Goal: Task Accomplishment & Management: Manage account settings

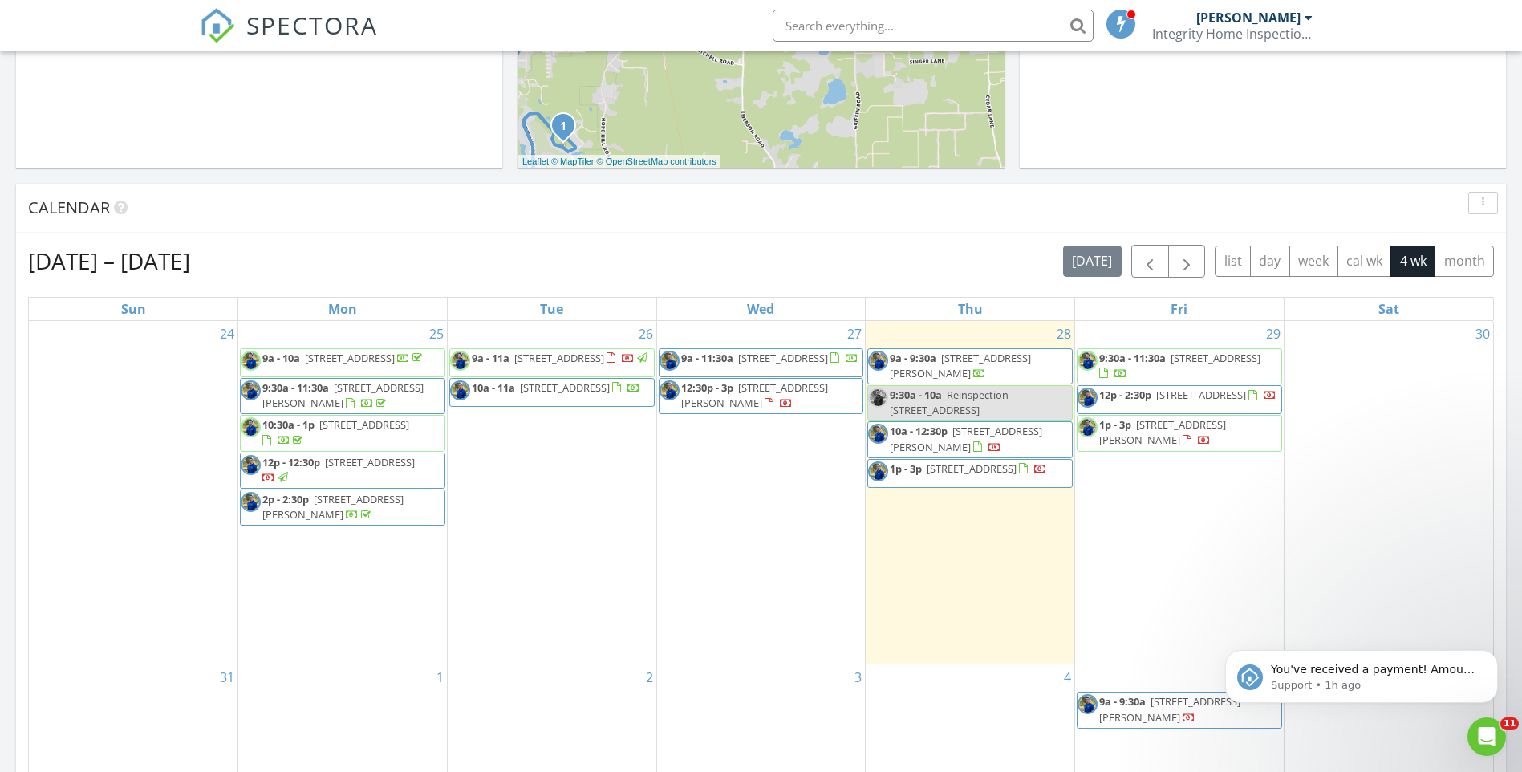
scroll to position [1485, 1547]
drag, startPoint x: 208, startPoint y: 103, endPoint x: 178, endPoint y: 124, distance: 36.3
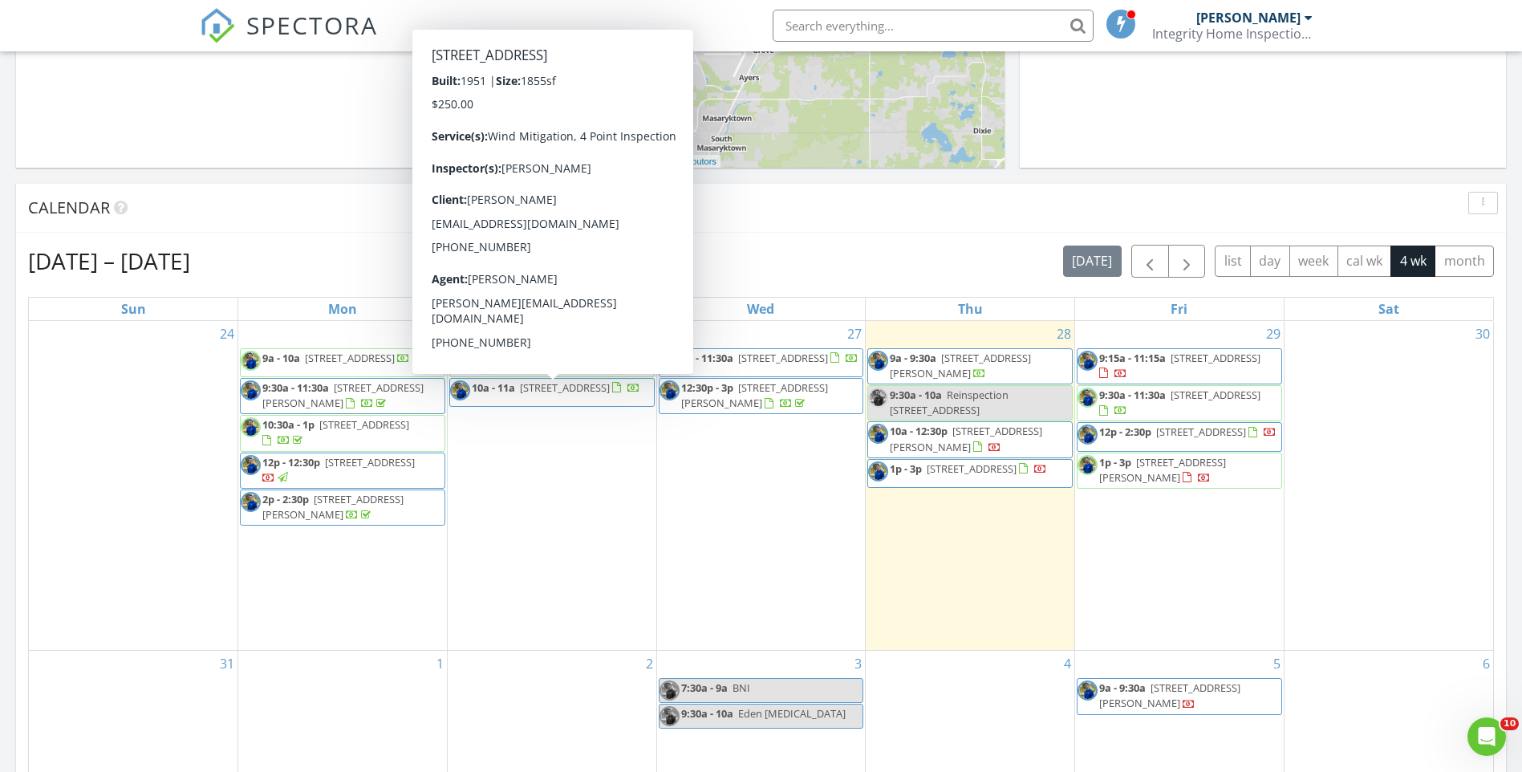
click at [942, 524] on div "28 9a - 9:30a 15268 Valarie Ct, Brooksville 34613 9:30a - 10a Reinspection 4269…" at bounding box center [970, 486] width 209 height 330
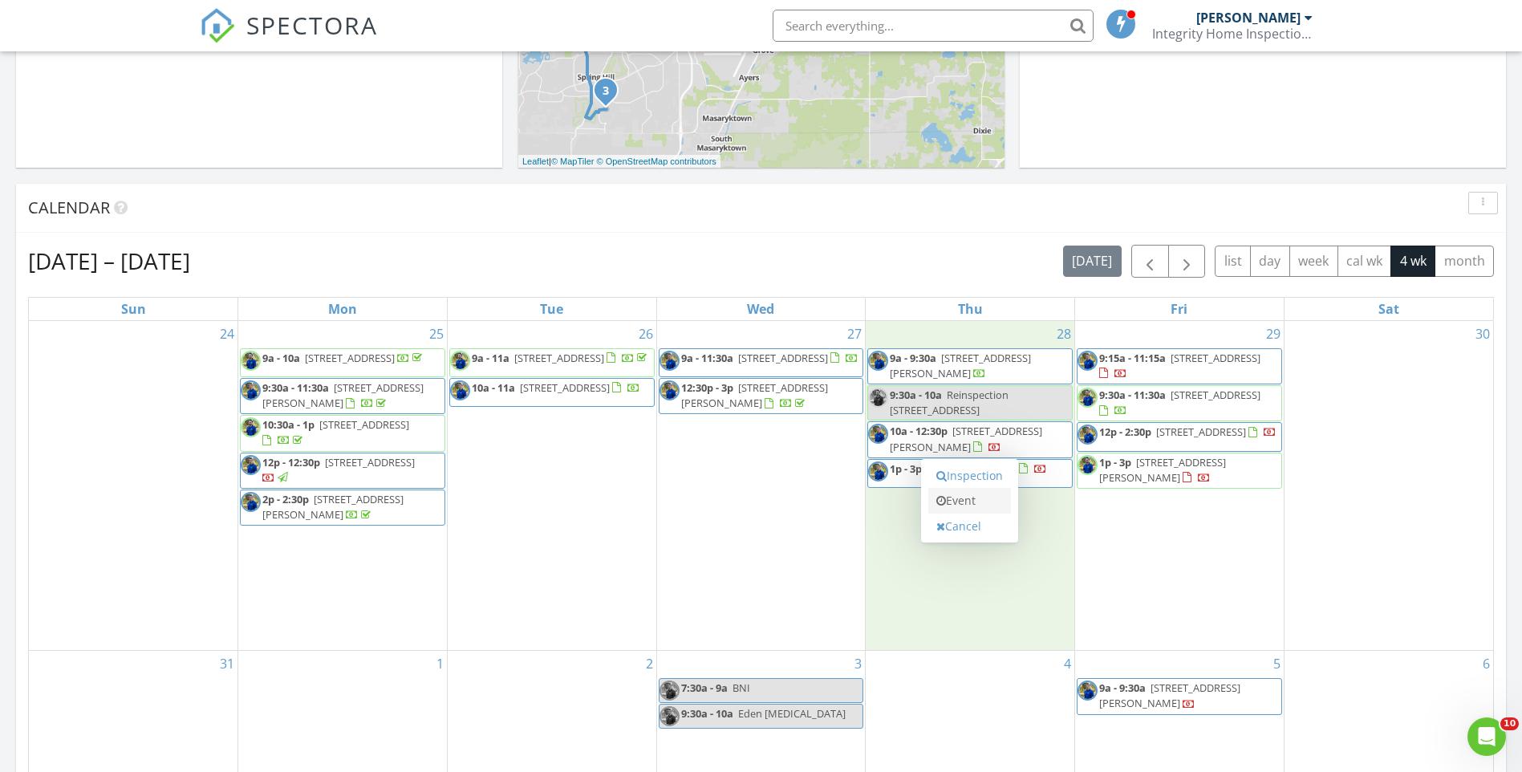
click at [961, 503] on link "Event" at bounding box center [969, 501] width 83 height 26
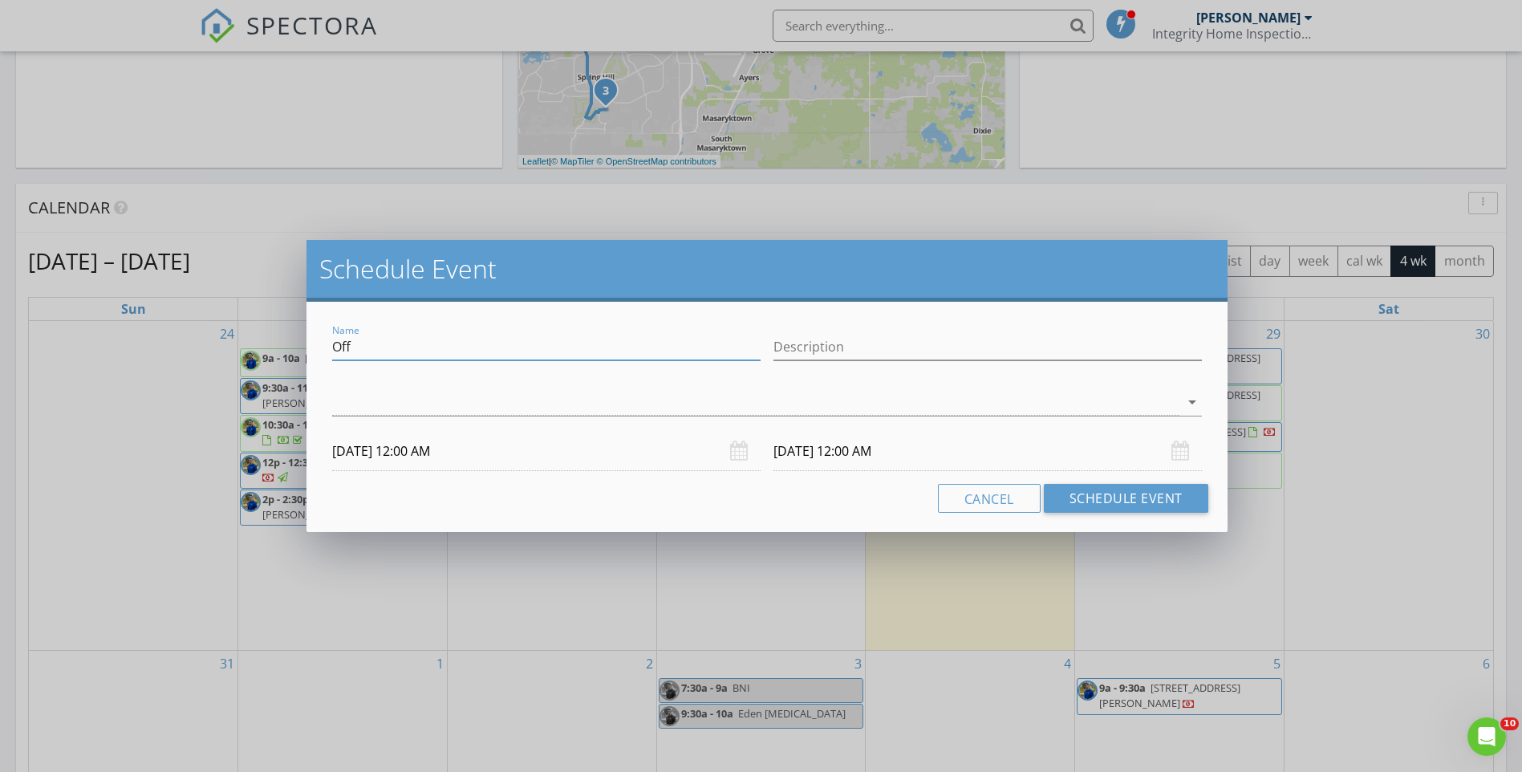
drag, startPoint x: 404, startPoint y: 350, endPoint x: 290, endPoint y: 342, distance: 114.2
click at [290, 342] on div "Schedule Event Name Off Description arrow_drop_down 08/28/2025 12:00 AM 08/29/2…" at bounding box center [761, 386] width 1522 height 772
type input "Reinspection 8026 Rosella CT 6"
click at [1071, 409] on div at bounding box center [755, 402] width 847 height 26
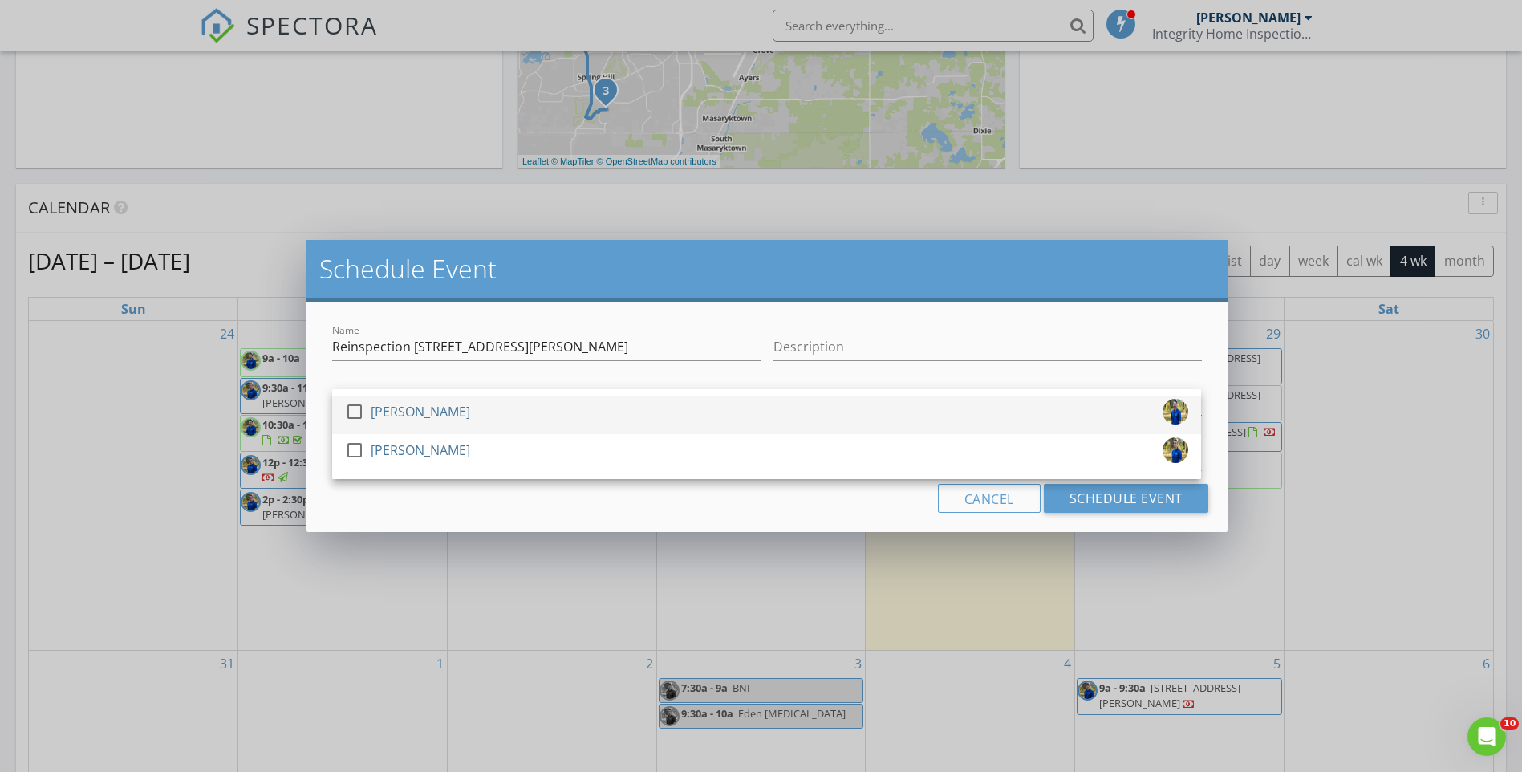
click at [355, 414] on div at bounding box center [354, 411] width 27 height 27
click at [867, 501] on div "Cancel Schedule Event" at bounding box center [767, 498] width 882 height 29
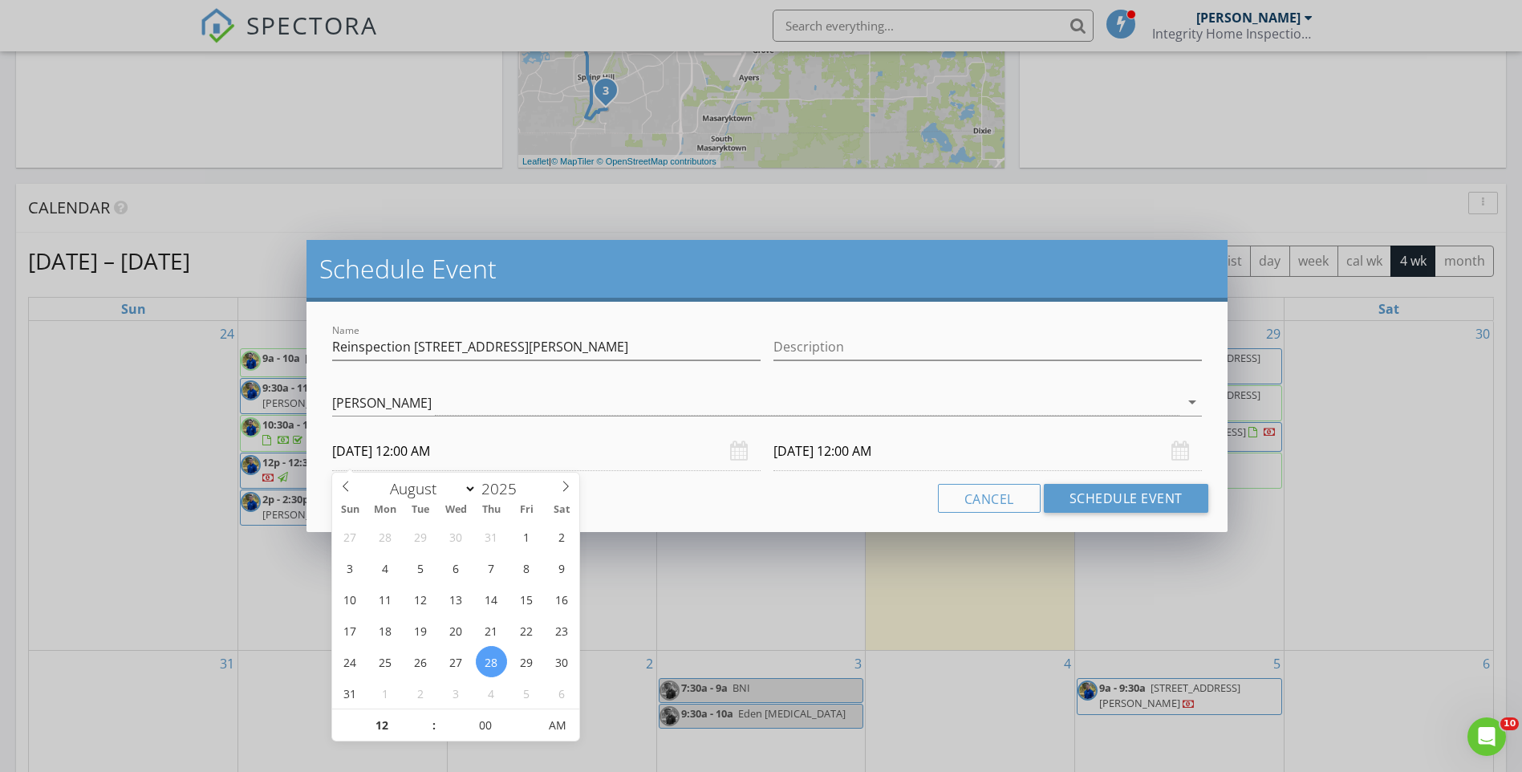
click at [477, 454] on input "08/28/2025 12:00 AM" at bounding box center [546, 451] width 429 height 39
type input "11"
type input "08/28/2025 11:00 PM"
click at [427, 737] on span at bounding box center [425, 733] width 11 height 16
type input "08/29/2025 11:00 PM"
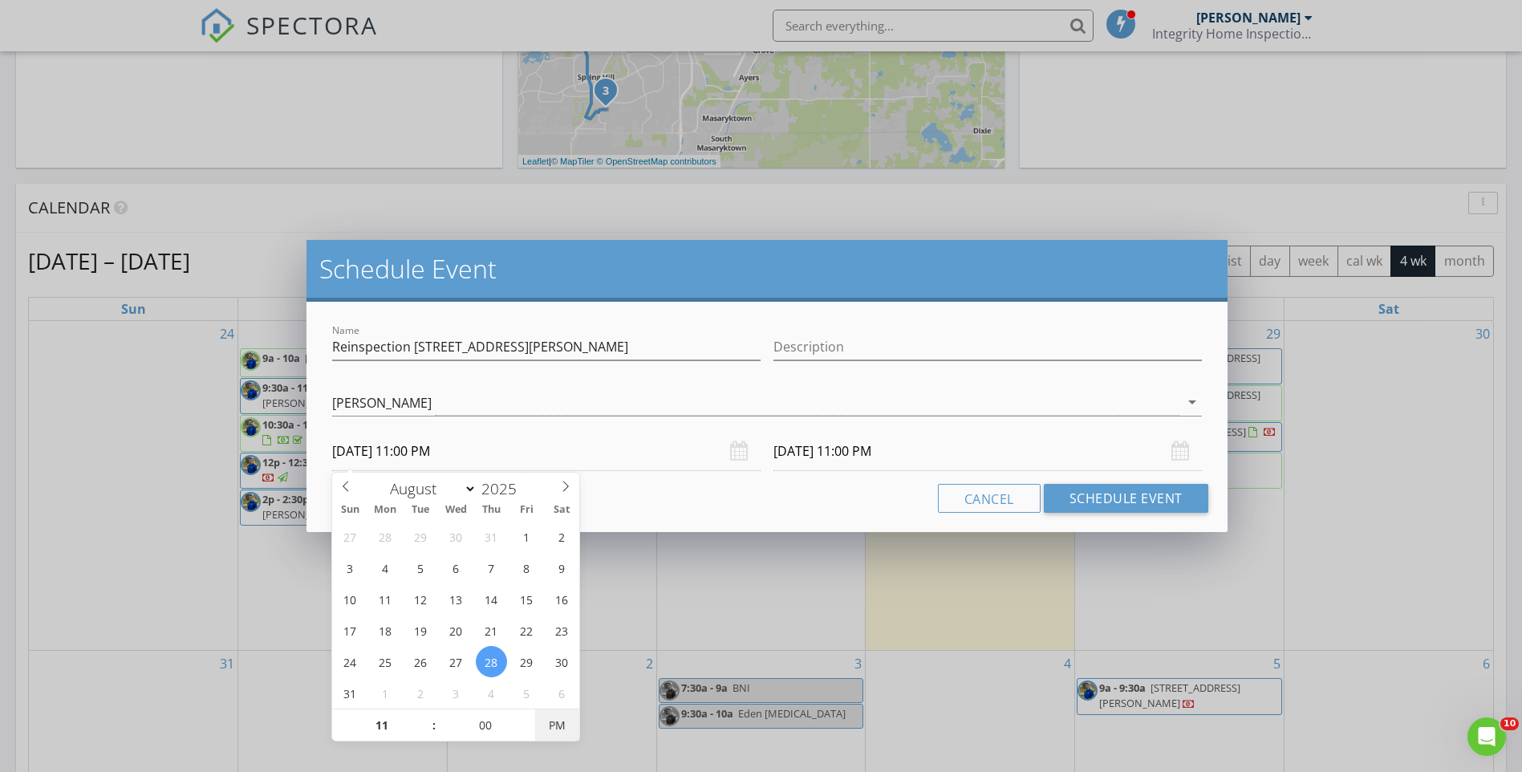
type input "08/28/2025 11:00 AM"
click at [558, 728] on span "PM" at bounding box center [557, 725] width 44 height 32
click at [925, 455] on input "08/29/2025 11:00 AM" at bounding box center [988, 451] width 429 height 39
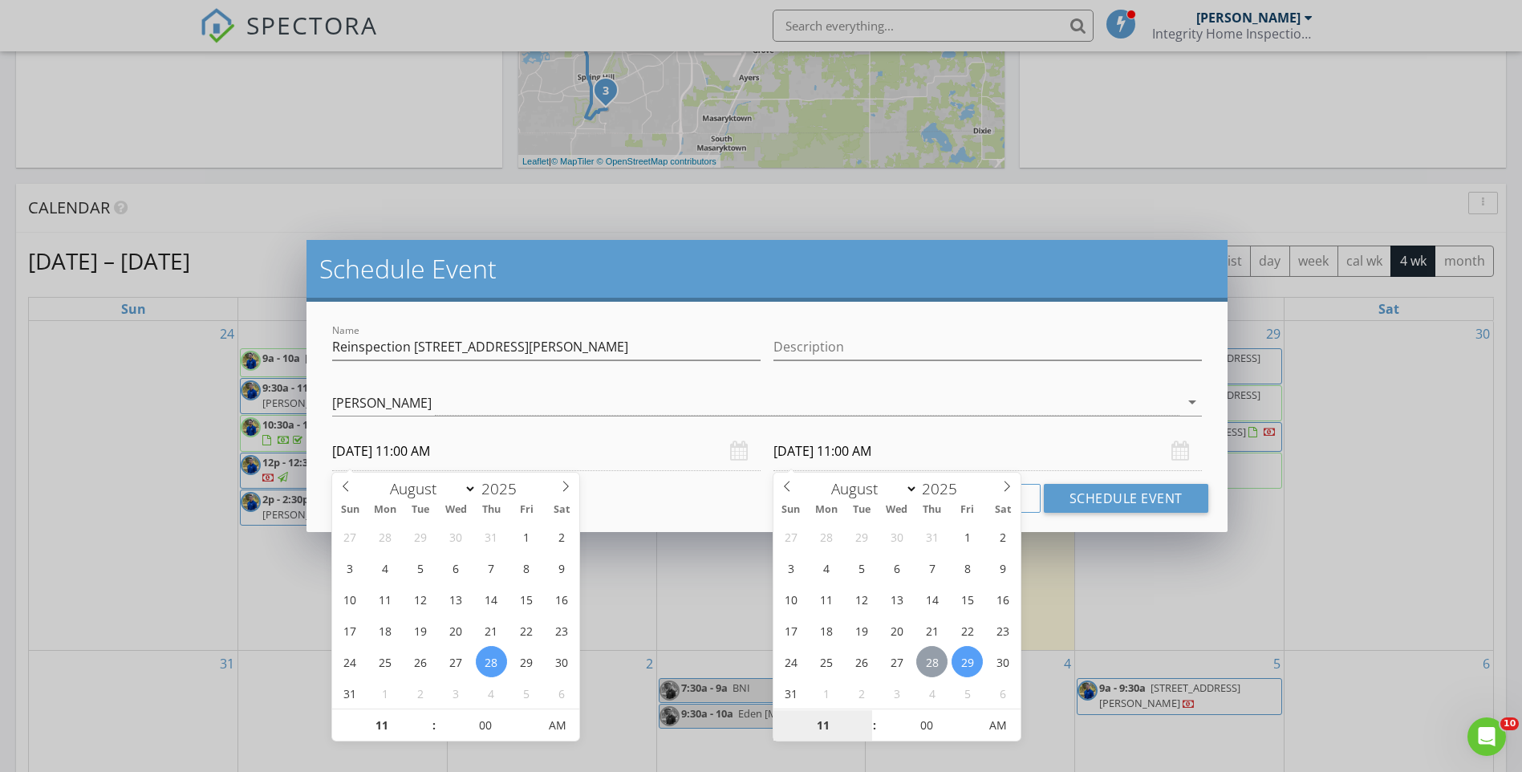
type input "08/28/2025 11:00 AM"
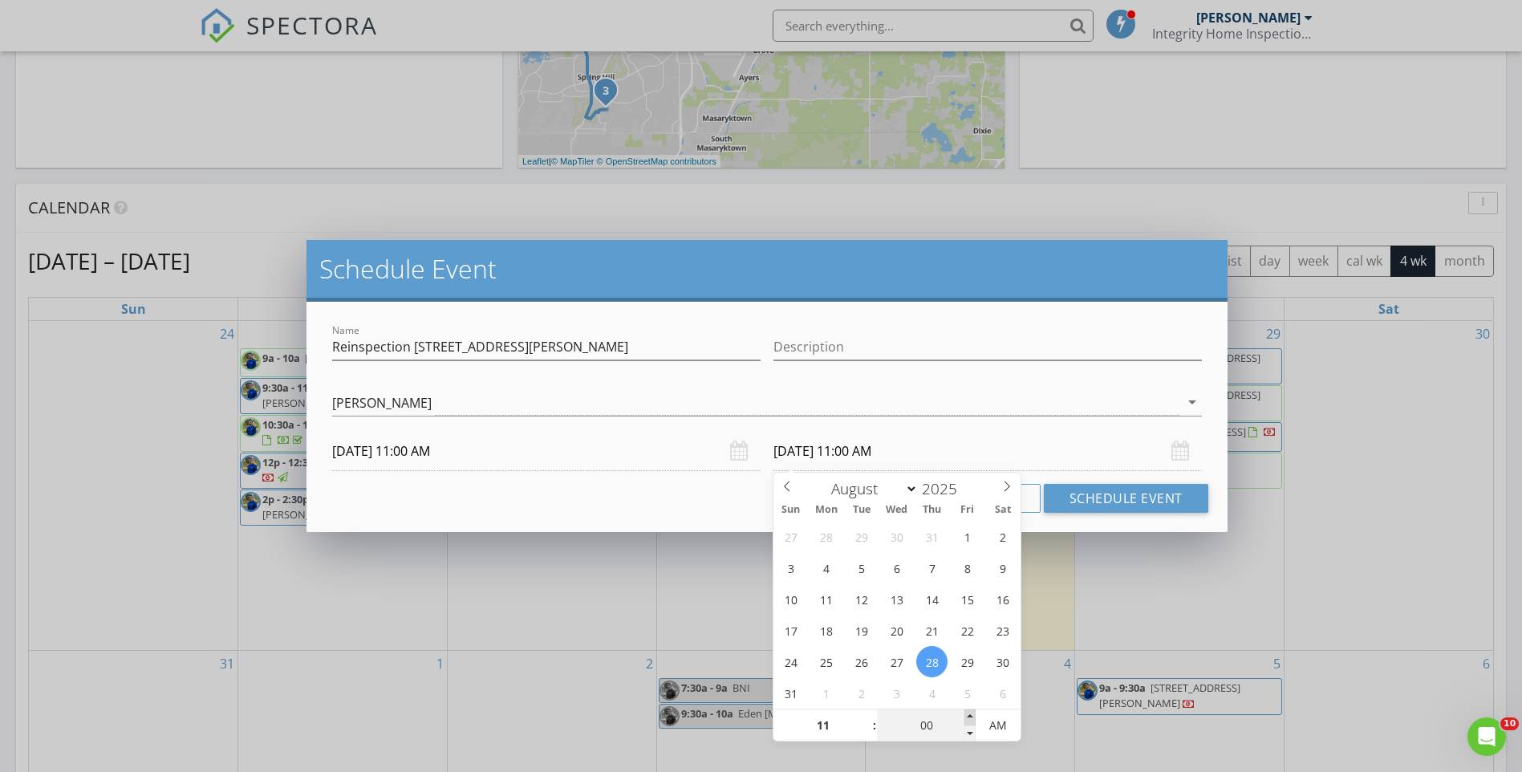
type input "05"
type input "08/28/2025 11:05 AM"
click at [973, 717] on span at bounding box center [970, 717] width 11 height 16
type input "10"
type input "08/28/2025 11:10 AM"
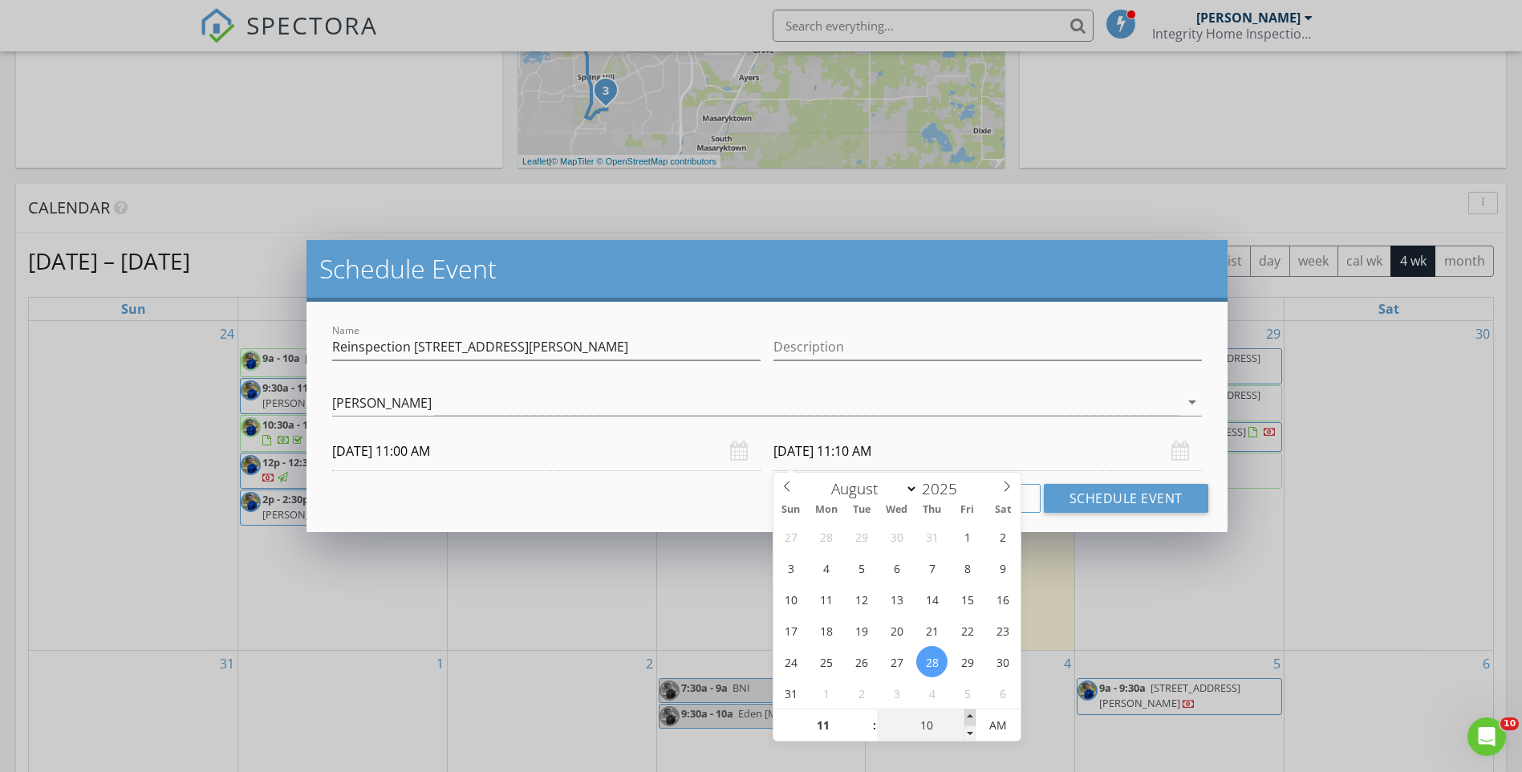
click at [973, 717] on span at bounding box center [970, 717] width 11 height 16
type input "15"
type input "08/28/2025 11:15 AM"
click at [973, 717] on span at bounding box center [970, 717] width 11 height 16
type input "20"
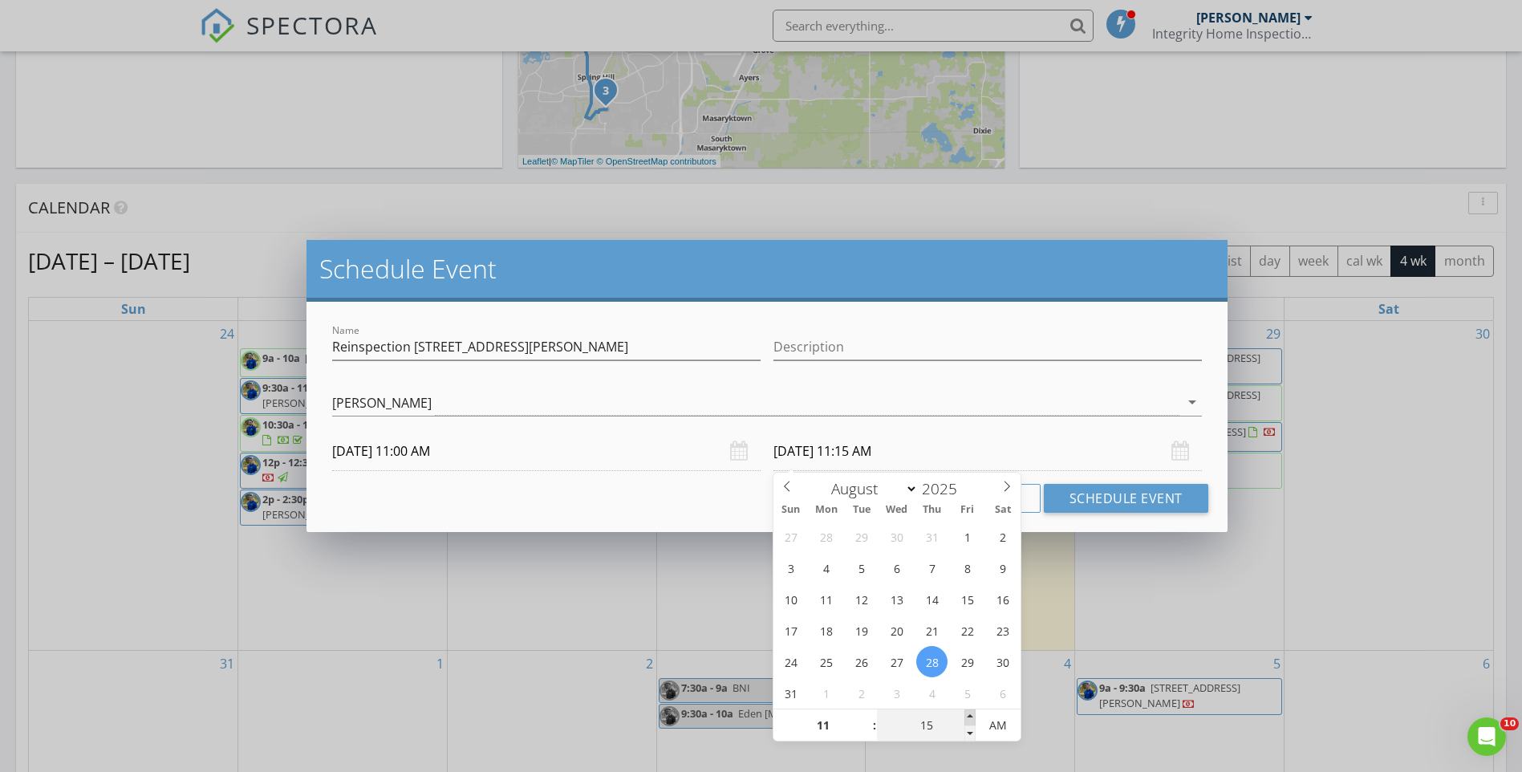
type input "08/28/2025 11:20 AM"
click at [973, 717] on span at bounding box center [970, 717] width 11 height 16
type input "25"
type input "08/28/2025 11:25 AM"
click at [973, 717] on span at bounding box center [970, 717] width 11 height 16
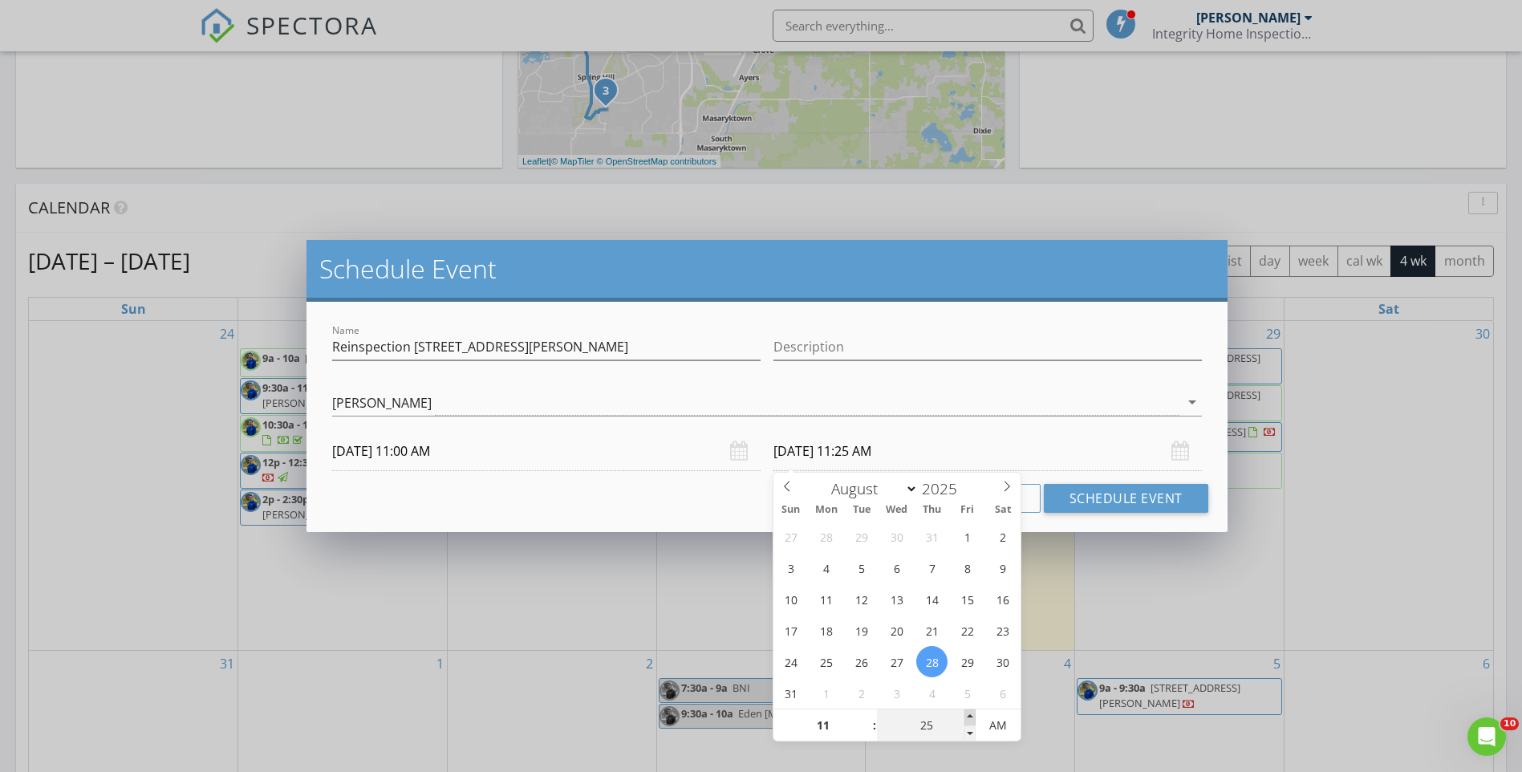
type input "30"
type input "08/28/2025 11:30 AM"
click at [973, 717] on span at bounding box center [970, 717] width 11 height 16
click at [1120, 503] on button "Schedule Event" at bounding box center [1126, 498] width 165 height 29
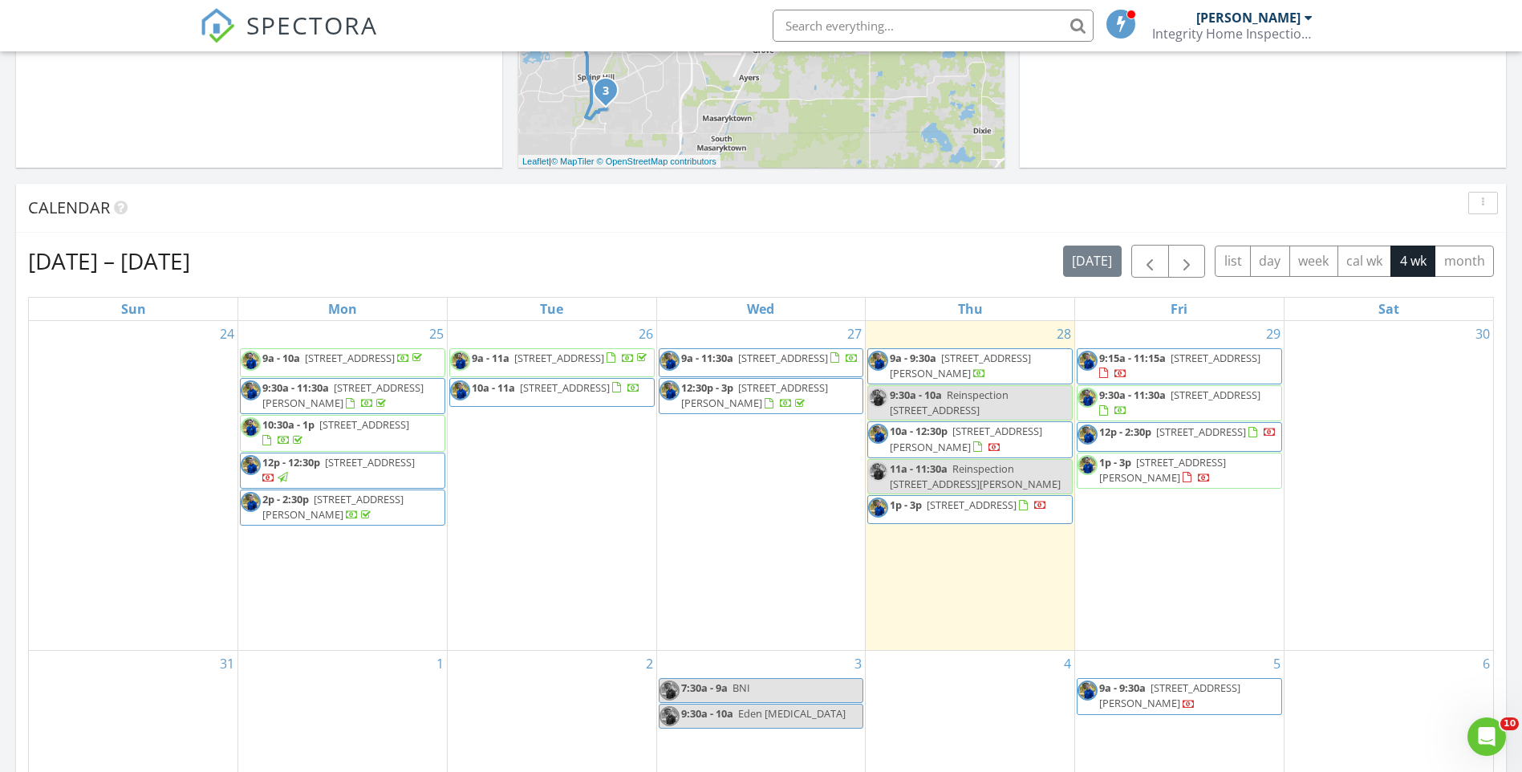
click at [818, 34] on input "text" at bounding box center [933, 26] width 321 height 32
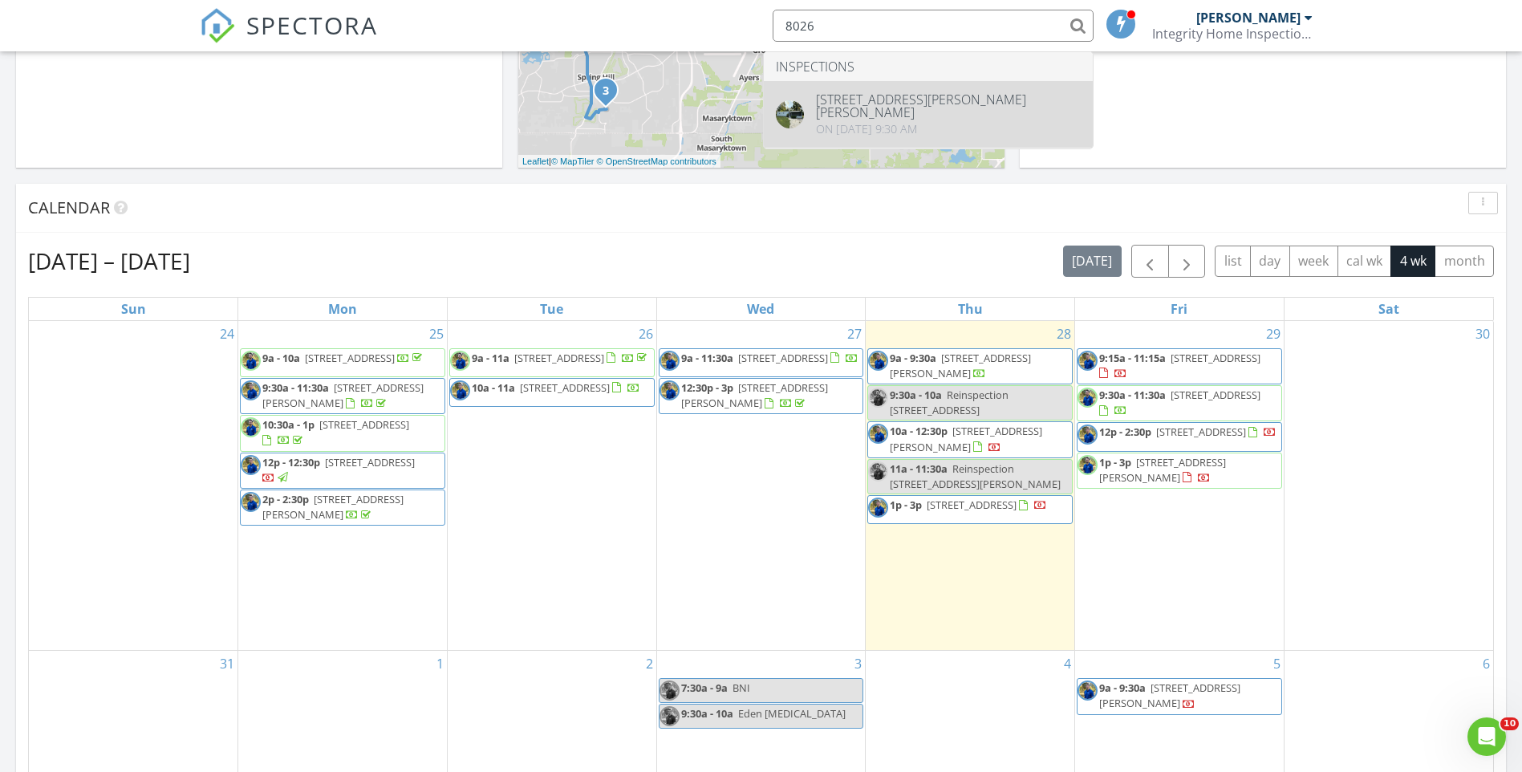
type input "8026"
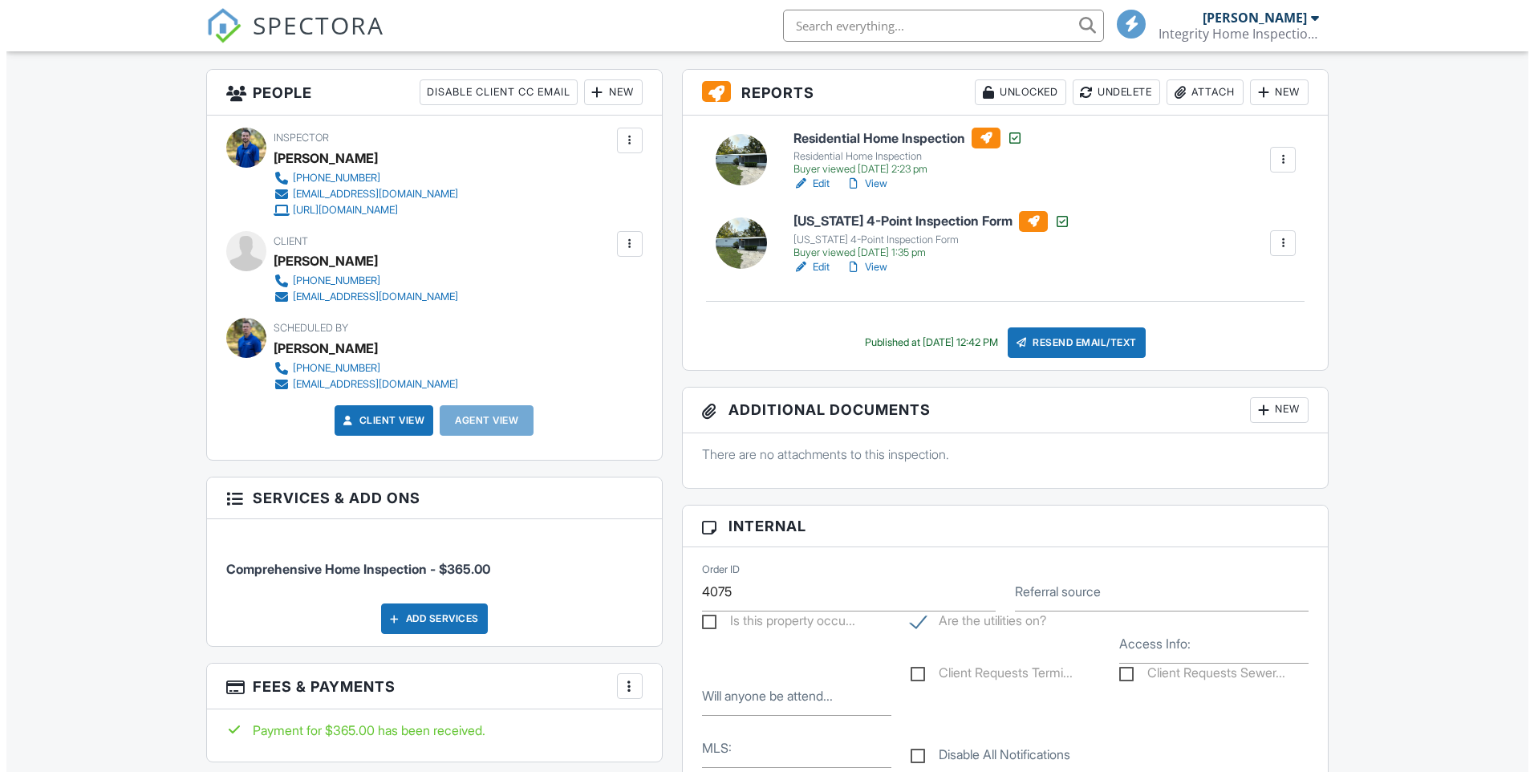
scroll to position [401, 0]
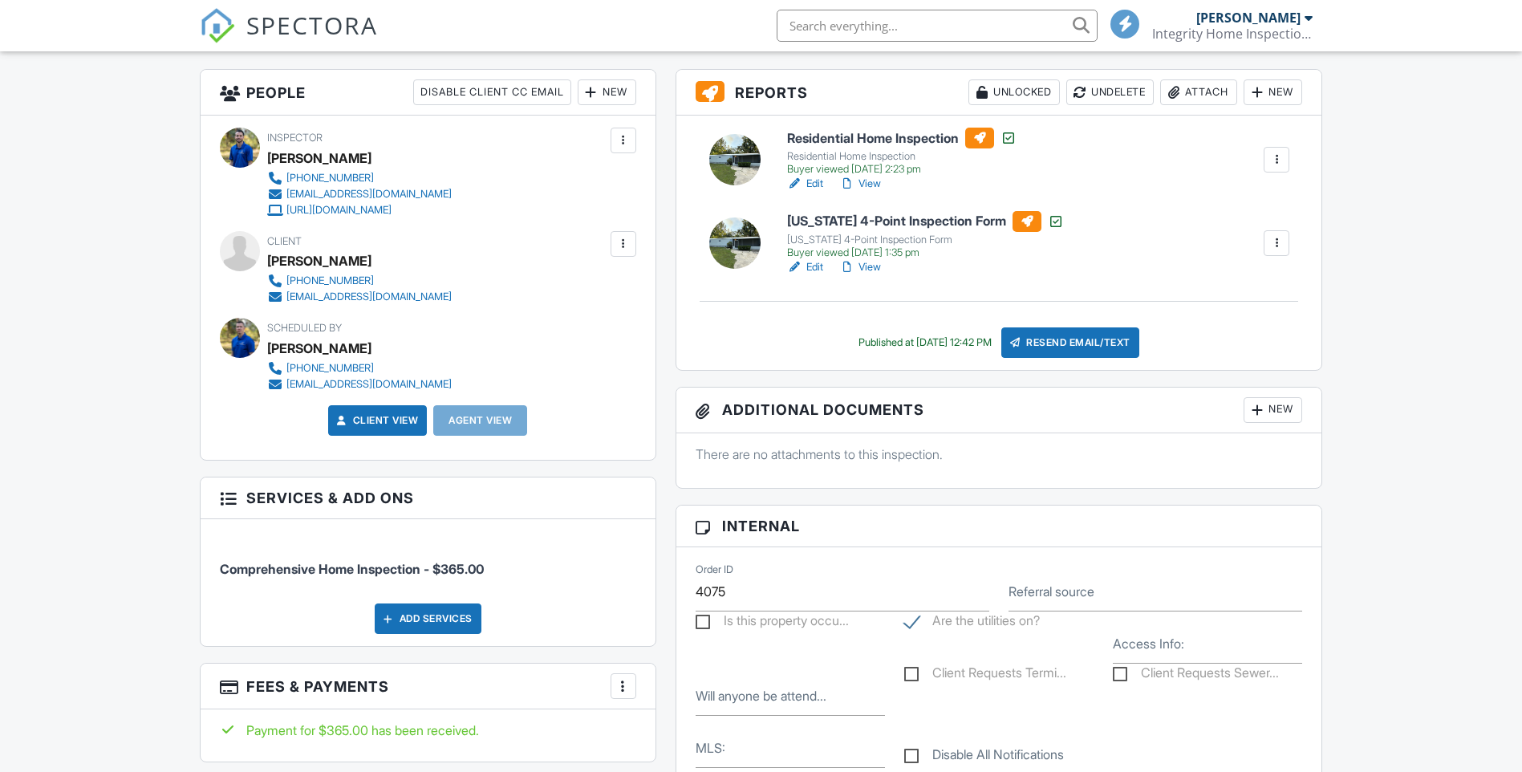
click at [435, 616] on div "Add Services" at bounding box center [428, 618] width 107 height 30
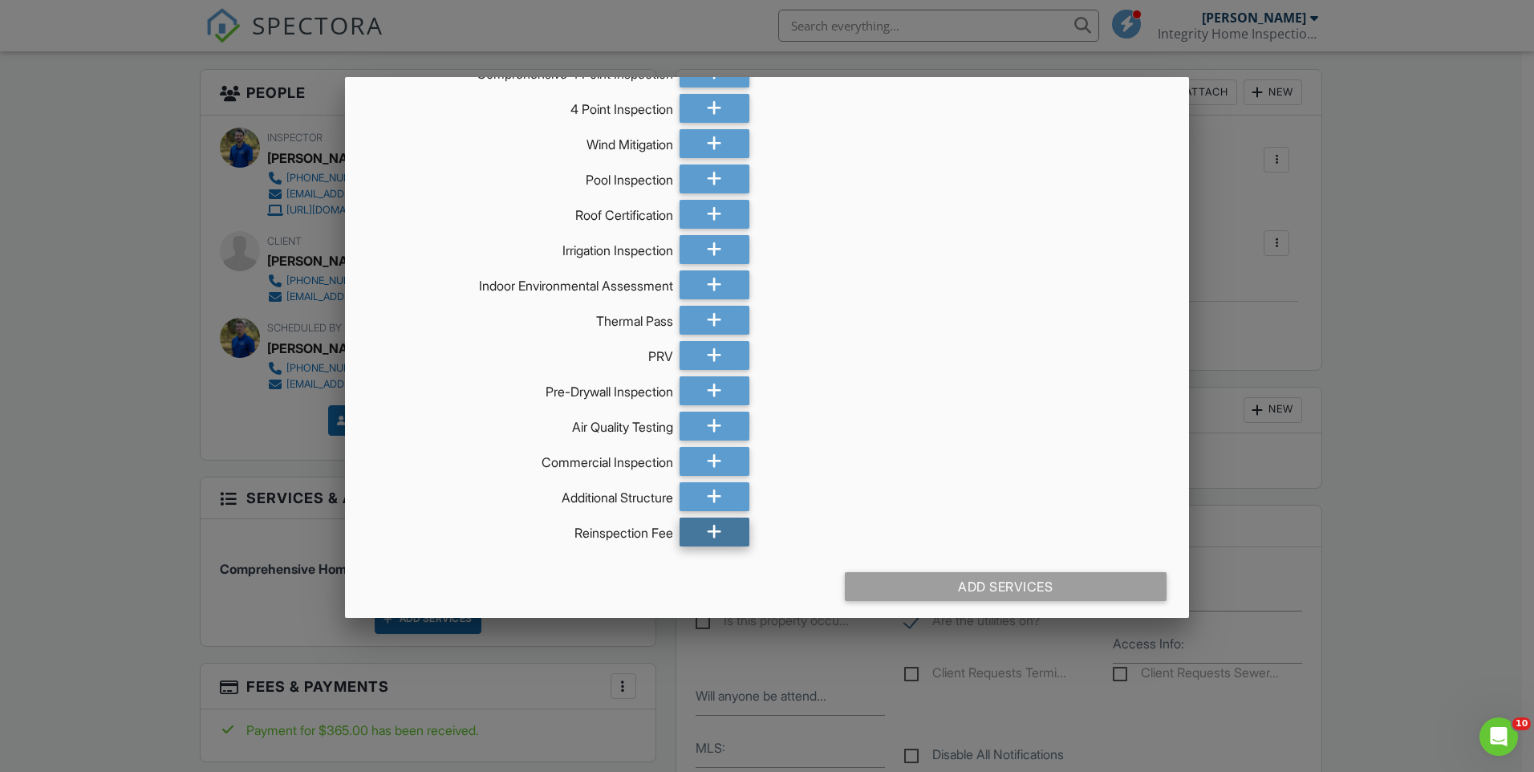
scroll to position [0, 0]
click at [699, 533] on div at bounding box center [715, 532] width 70 height 29
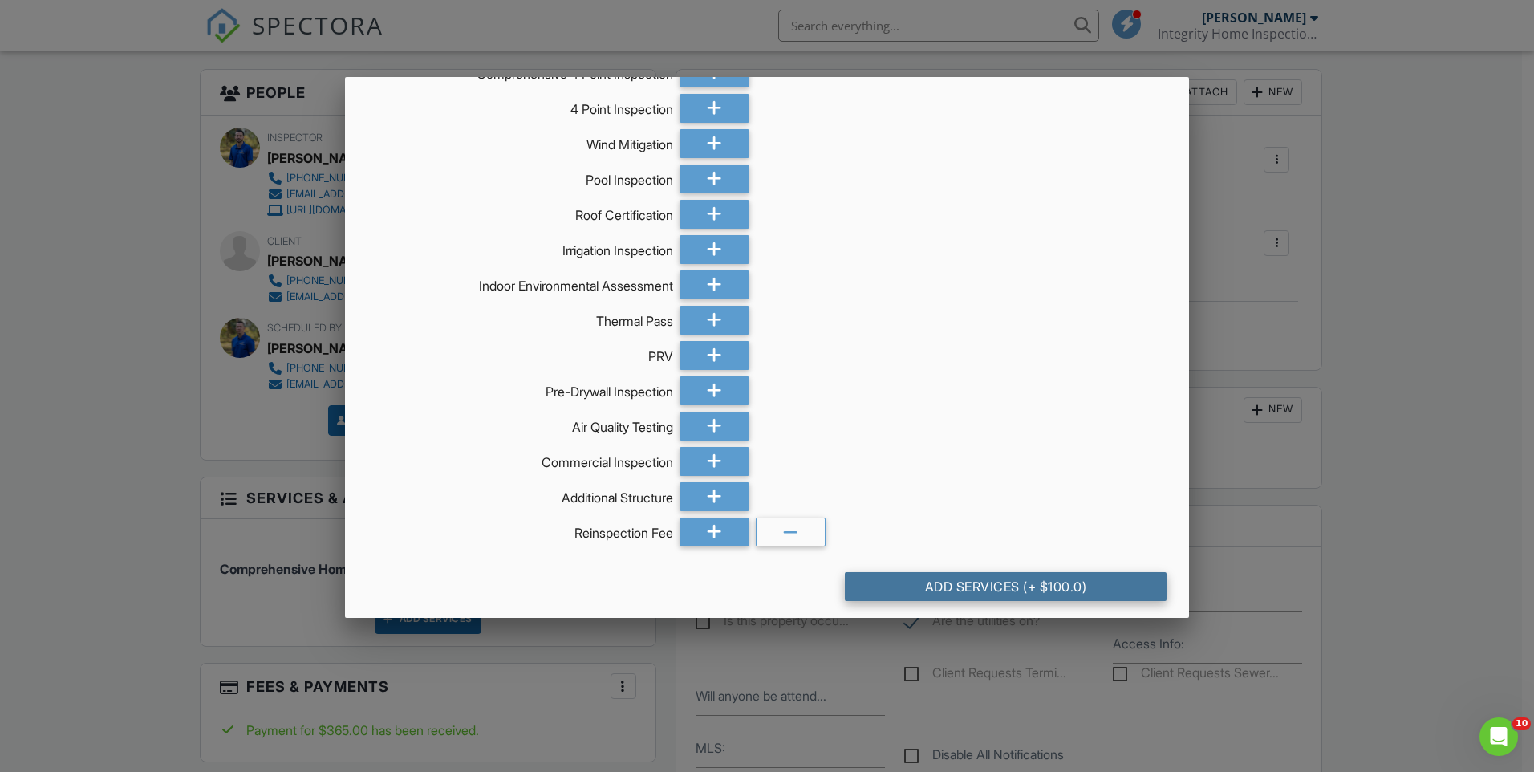
click at [985, 590] on div "Add Services (+ $100.0)" at bounding box center [1006, 586] width 322 height 29
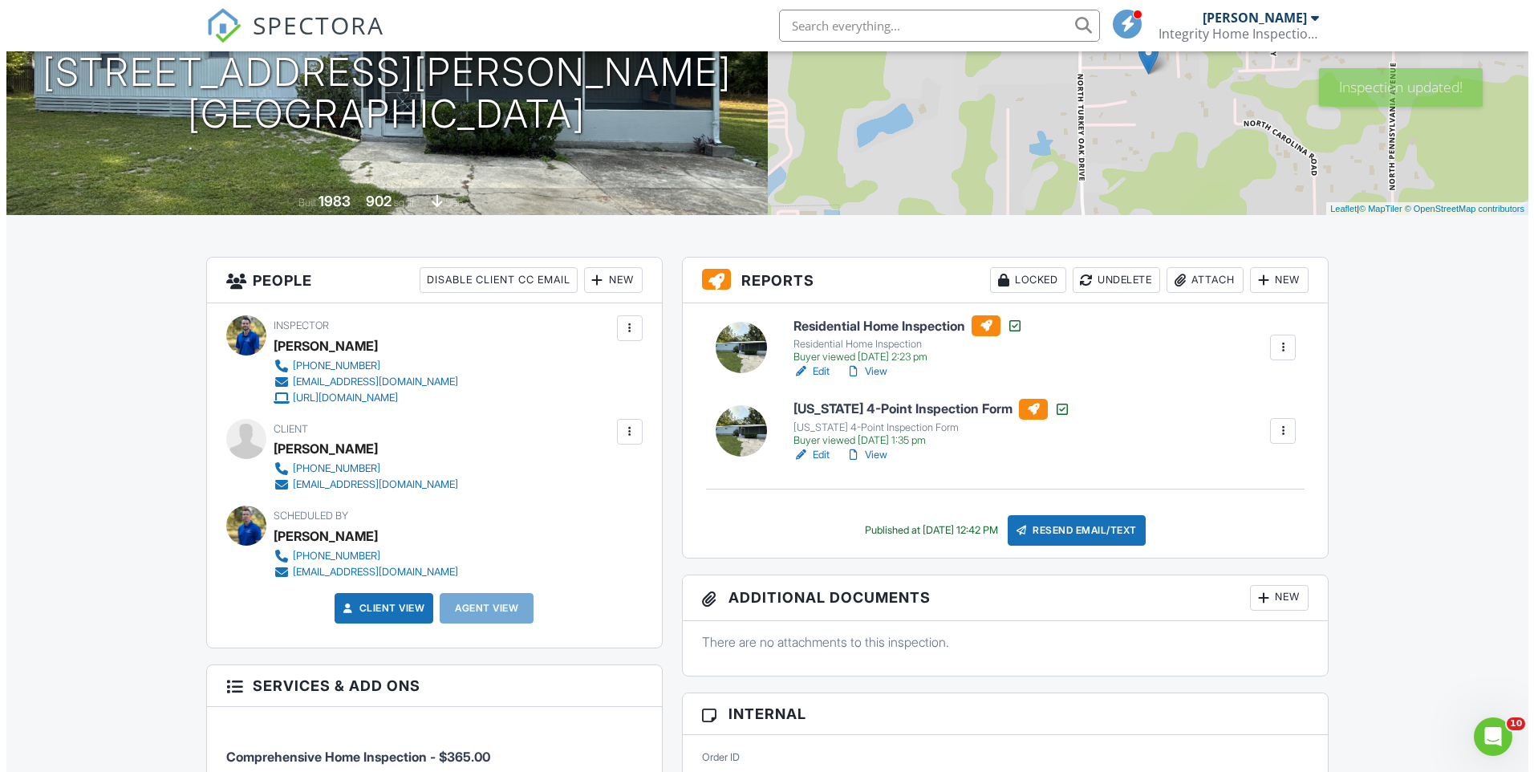
scroll to position [241, 0]
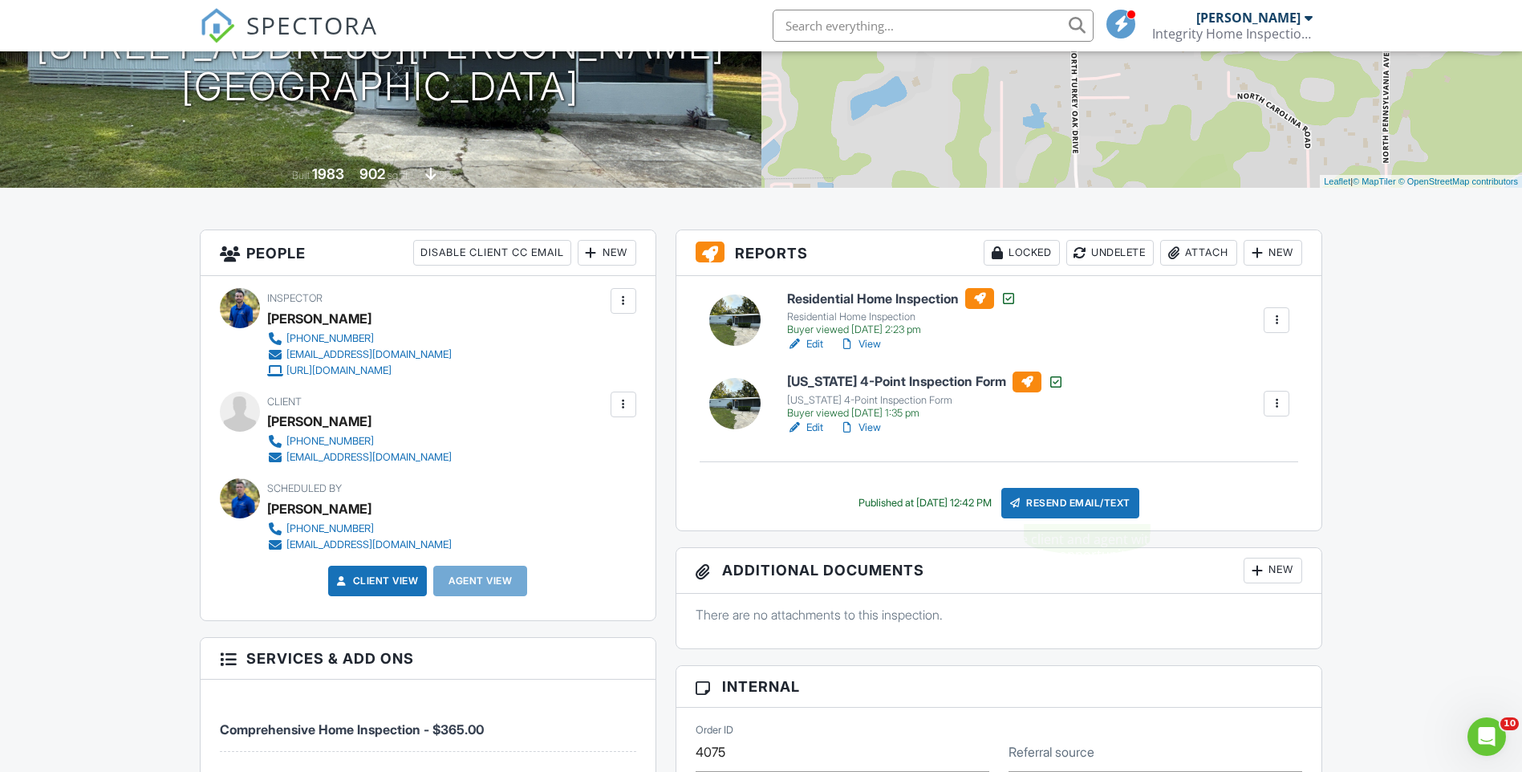
drag, startPoint x: 1058, startPoint y: 502, endPoint x: 1064, endPoint y: 511, distance: 10.9
click at [1058, 502] on div "Resend Email/Text" at bounding box center [1070, 503] width 138 height 30
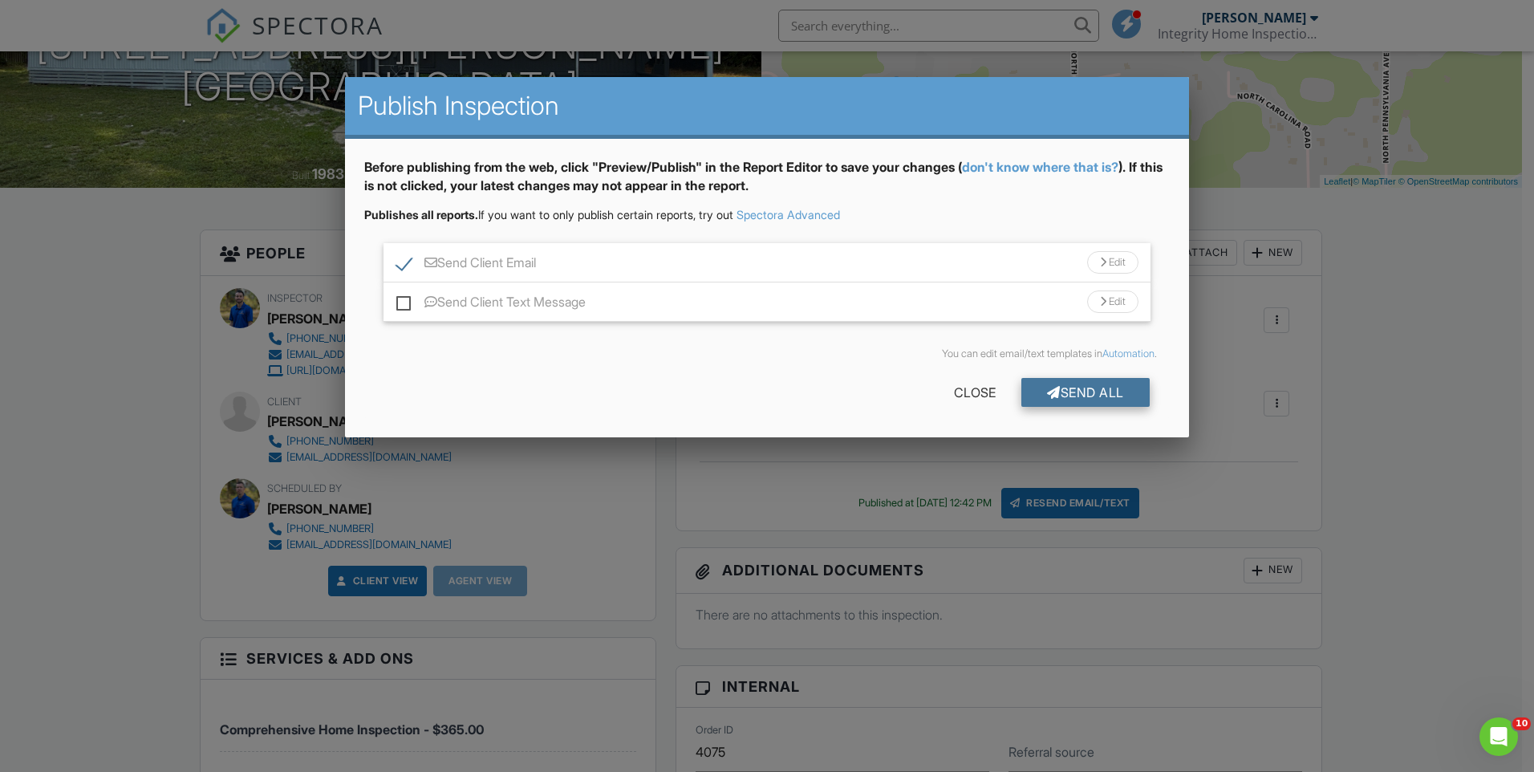
click at [1059, 395] on div "Send All" at bounding box center [1086, 392] width 128 height 29
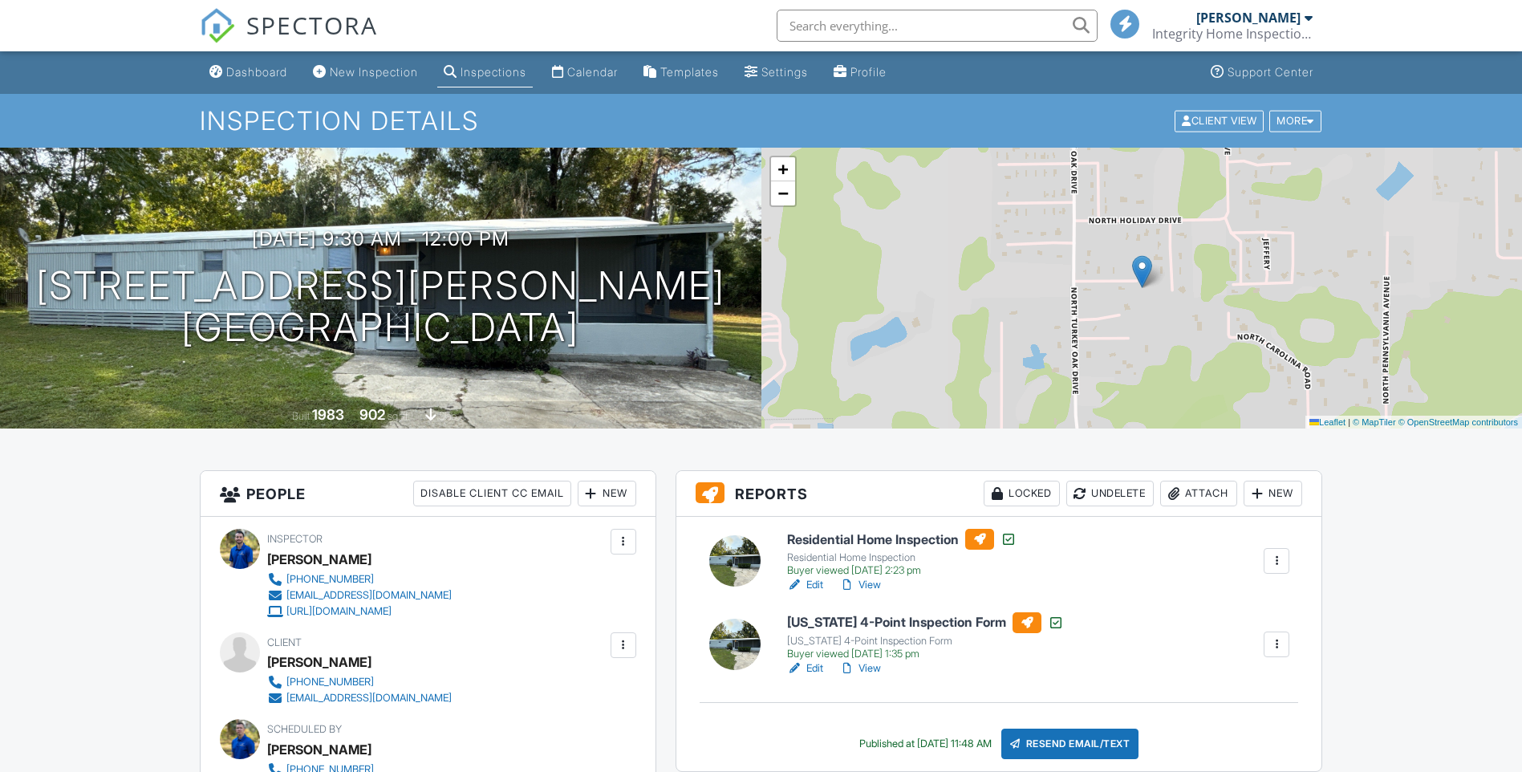
click at [255, 73] on div "Dashboard" at bounding box center [256, 72] width 61 height 14
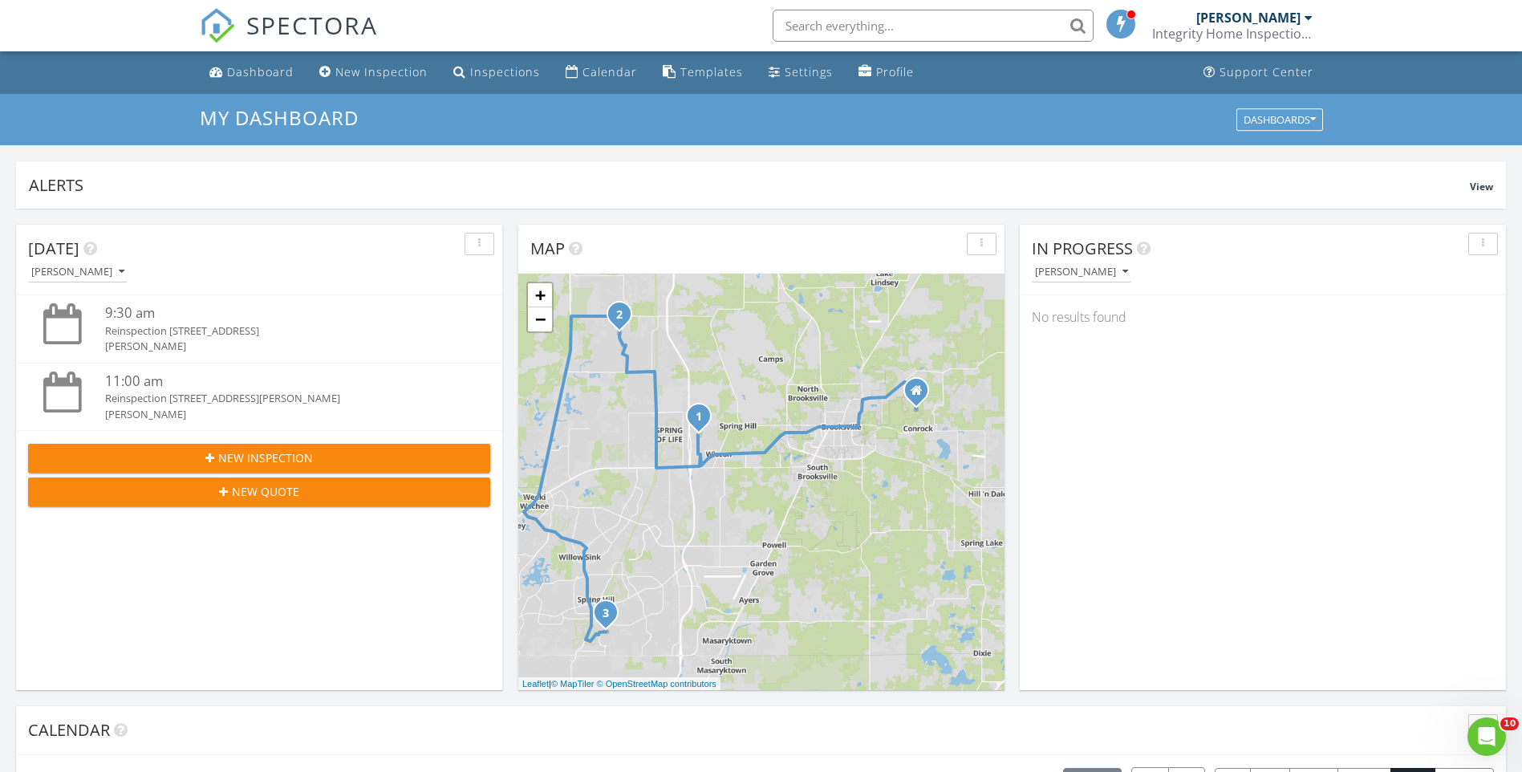
click at [844, 17] on input "text" at bounding box center [933, 26] width 321 height 32
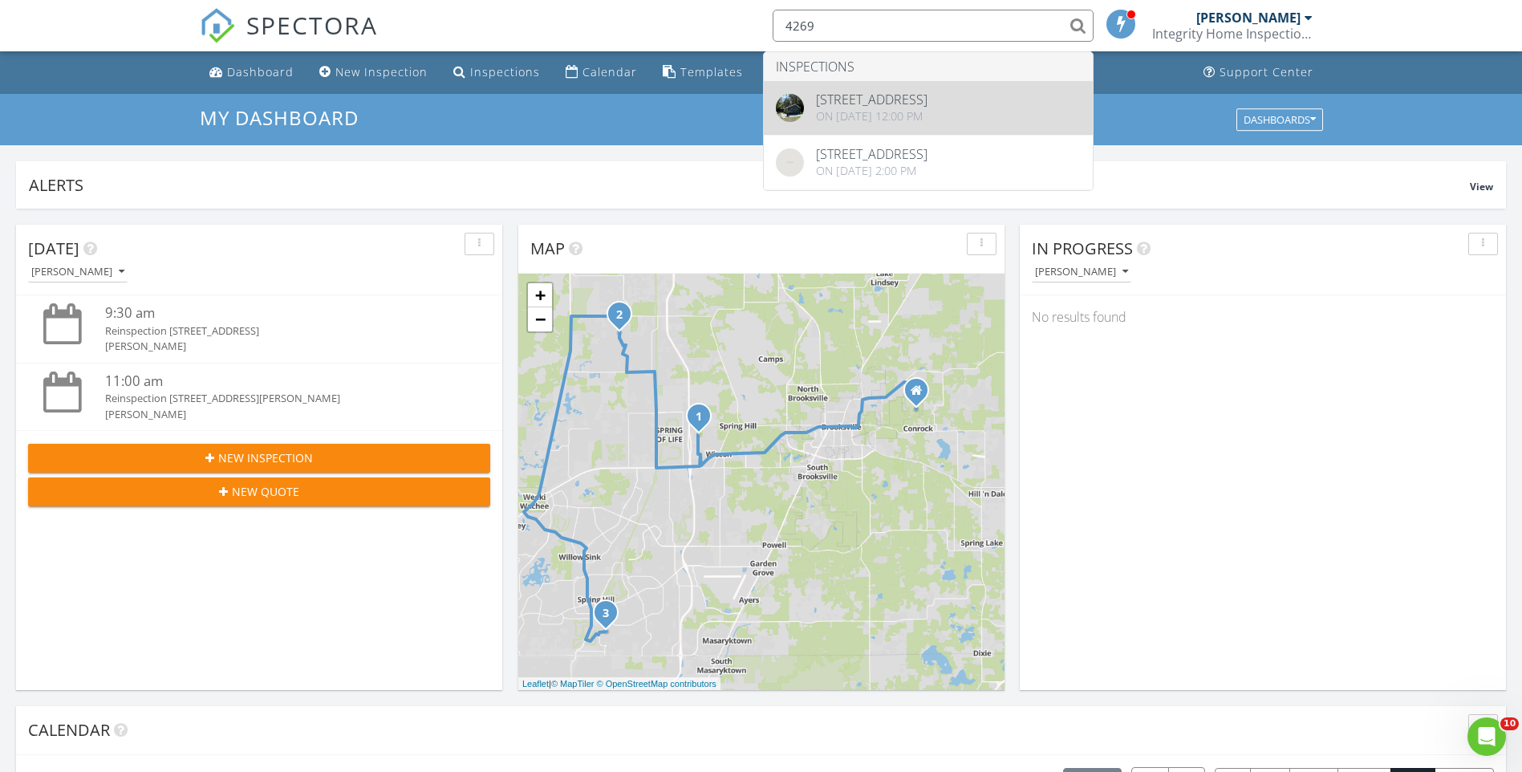
type input "4269"
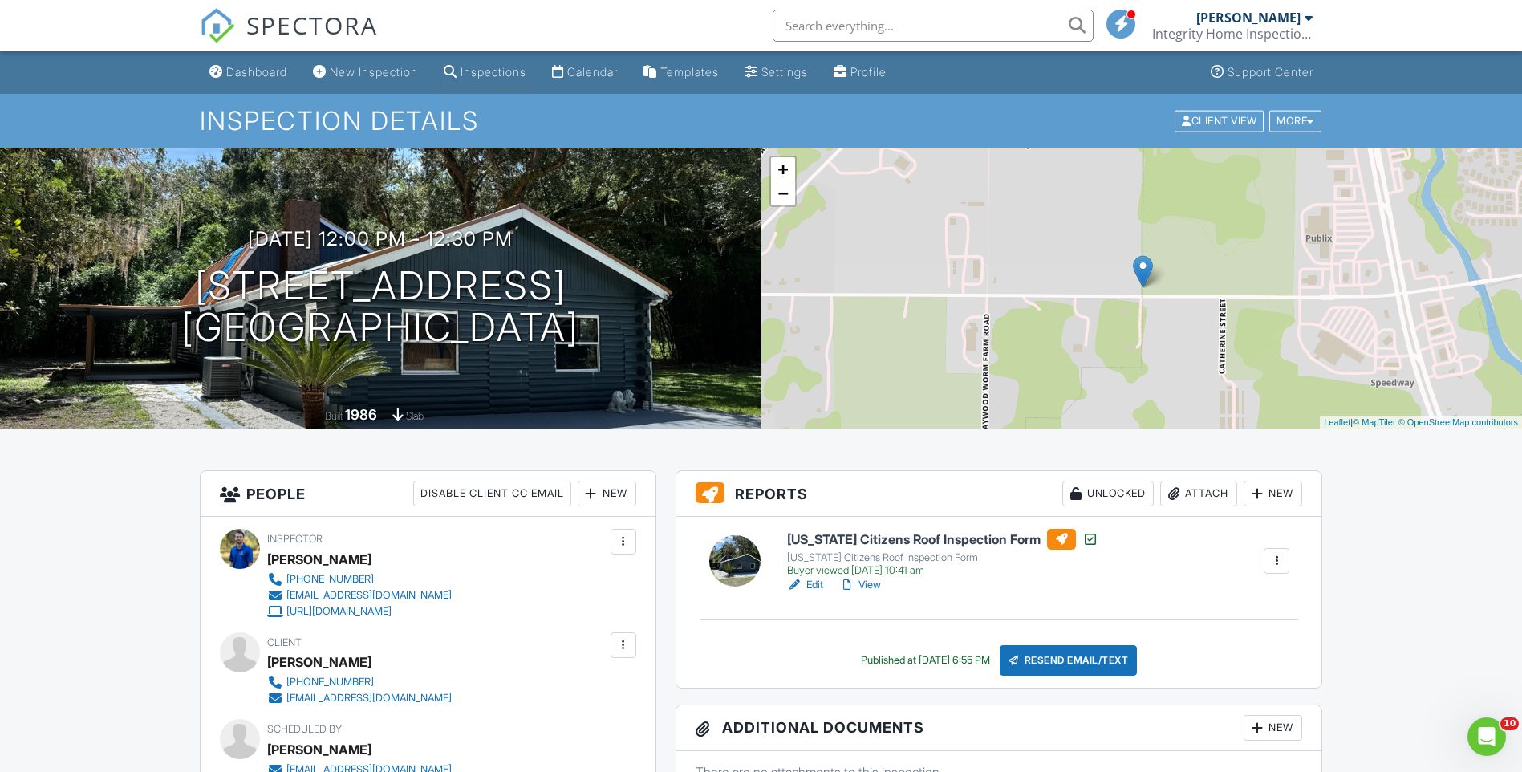
click at [872, 23] on input "text" at bounding box center [933, 26] width 321 height 32
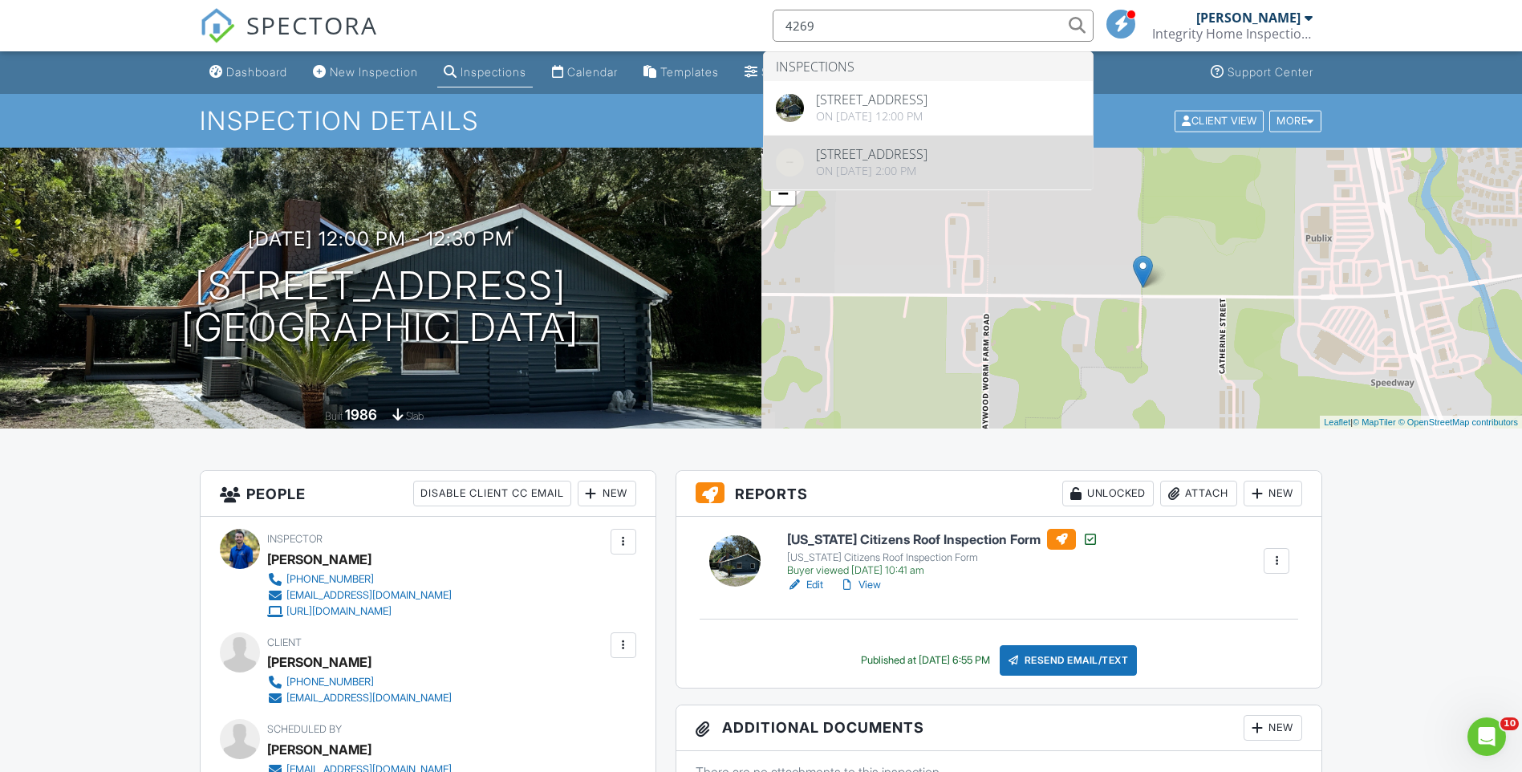
type input "4269"
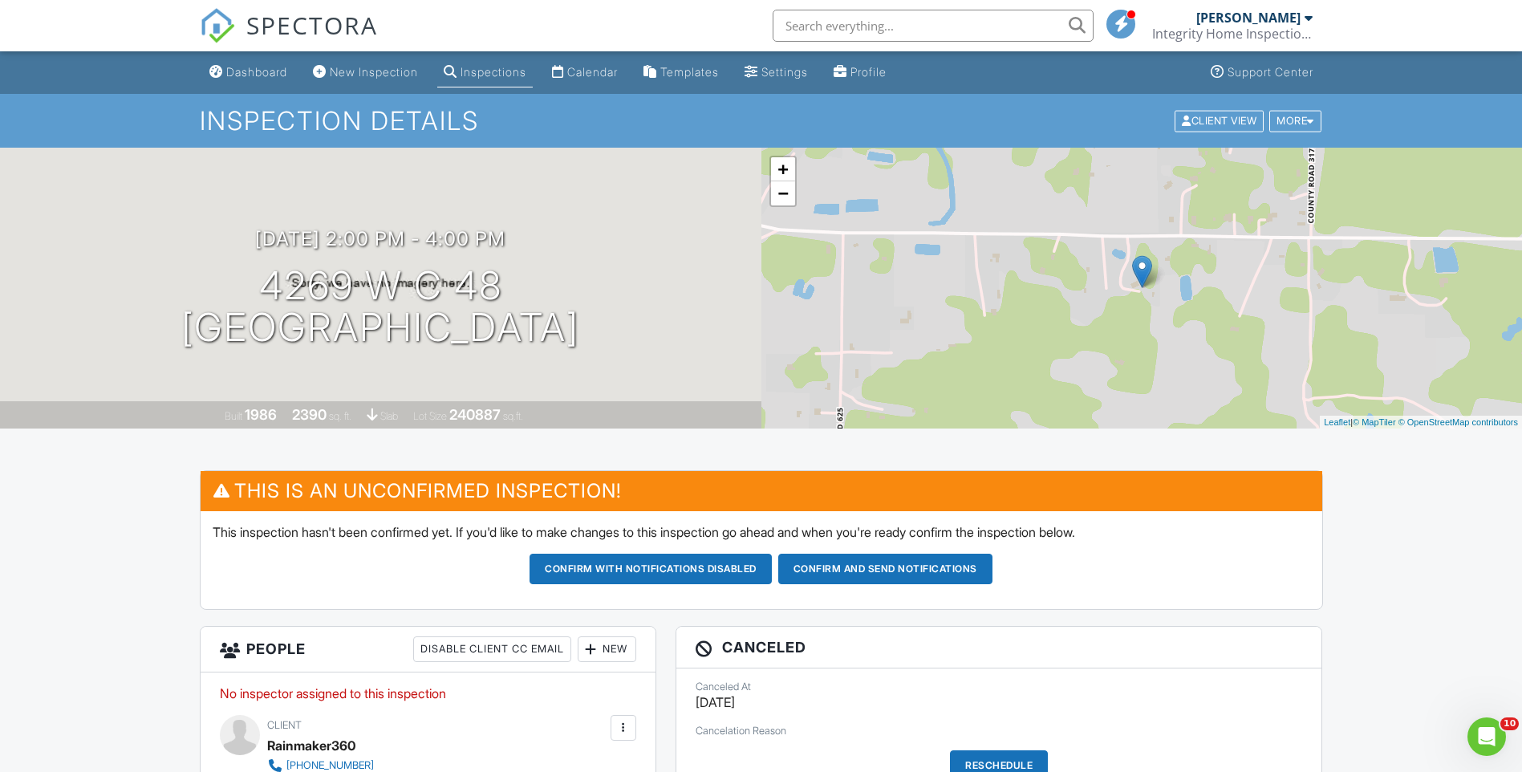
click at [814, 26] on input "text" at bounding box center [933, 26] width 321 height 32
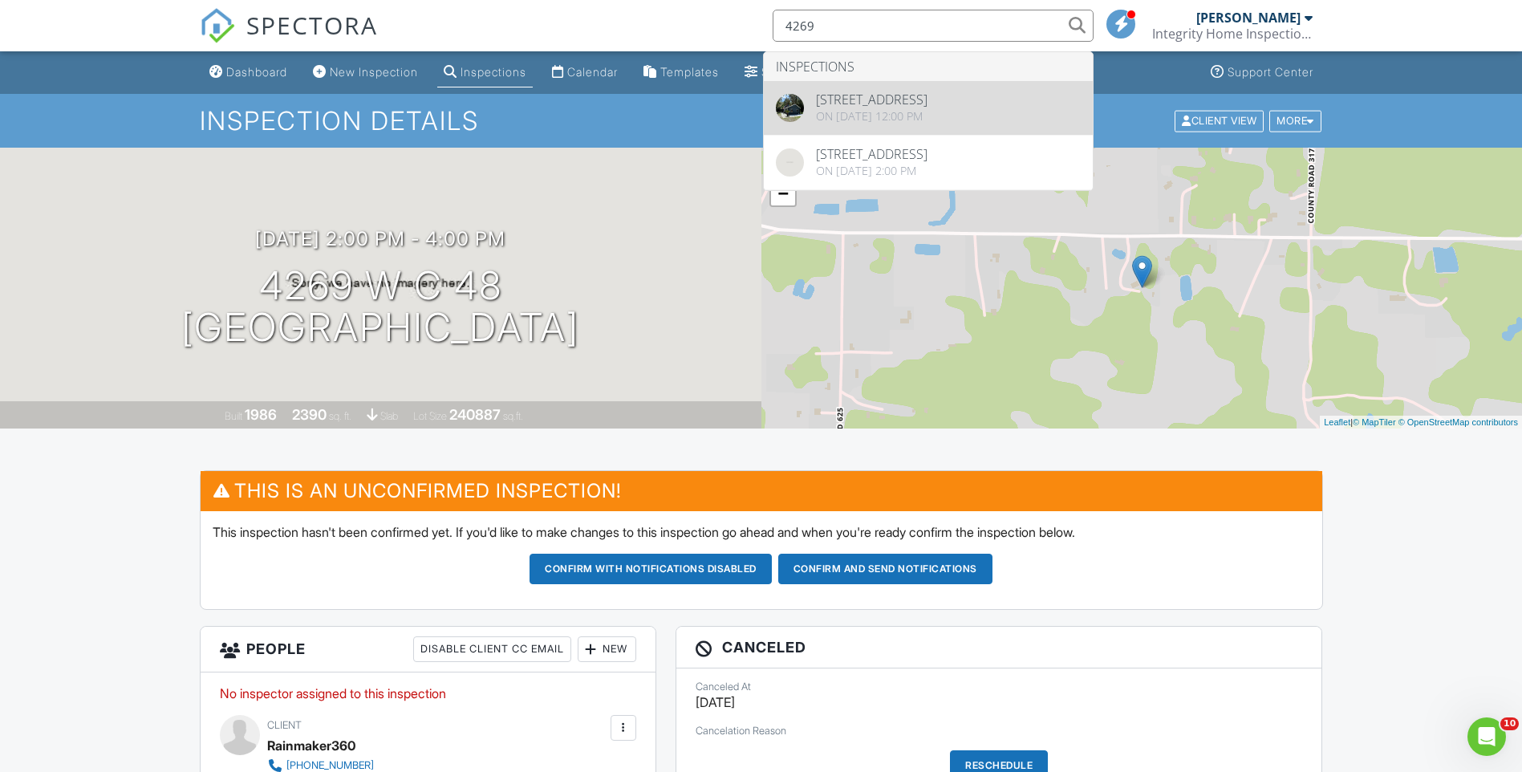
type input "4269"
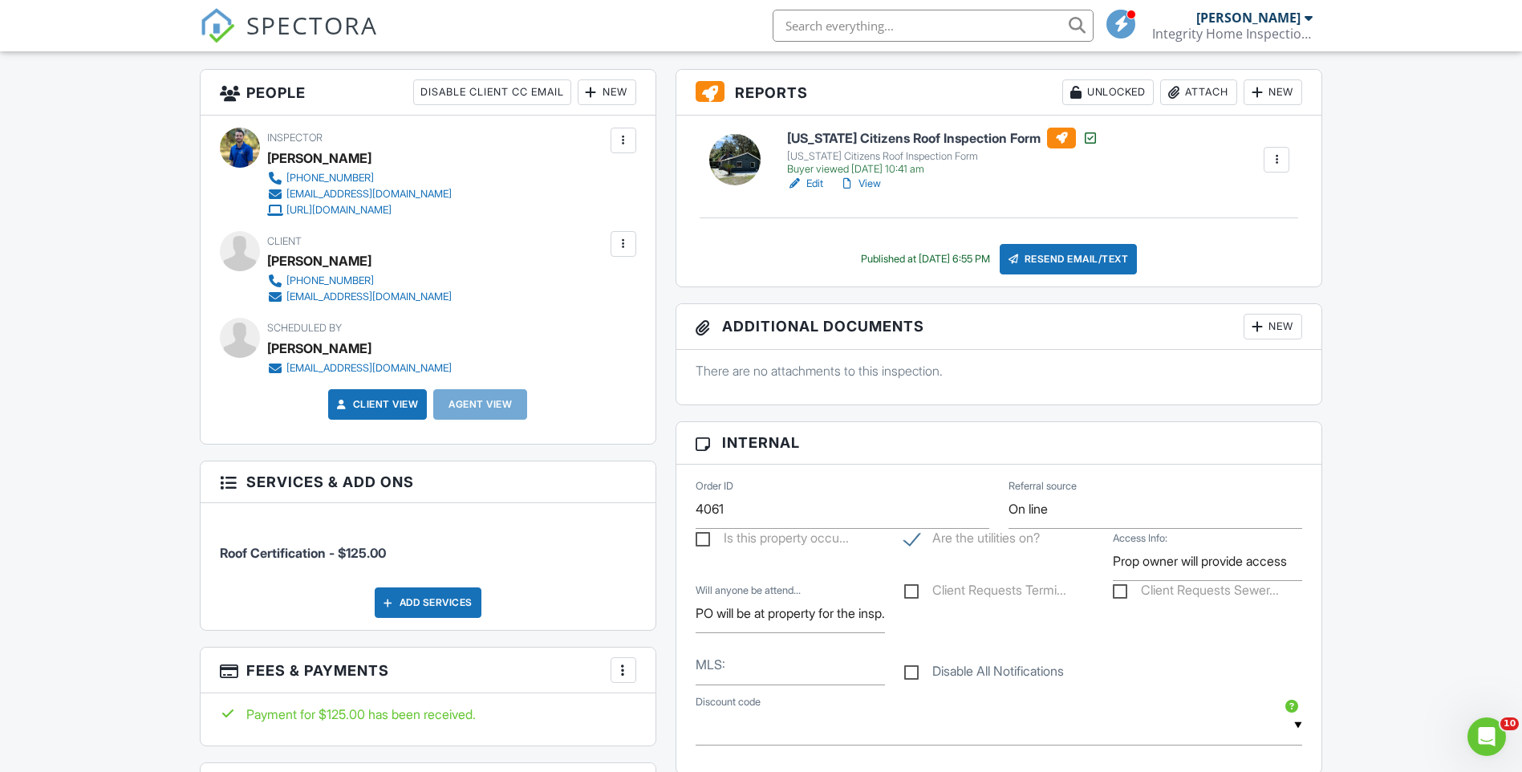
click at [855, 137] on h6 "[US_STATE] Citizens Roof Inspection Form" at bounding box center [942, 138] width 311 height 21
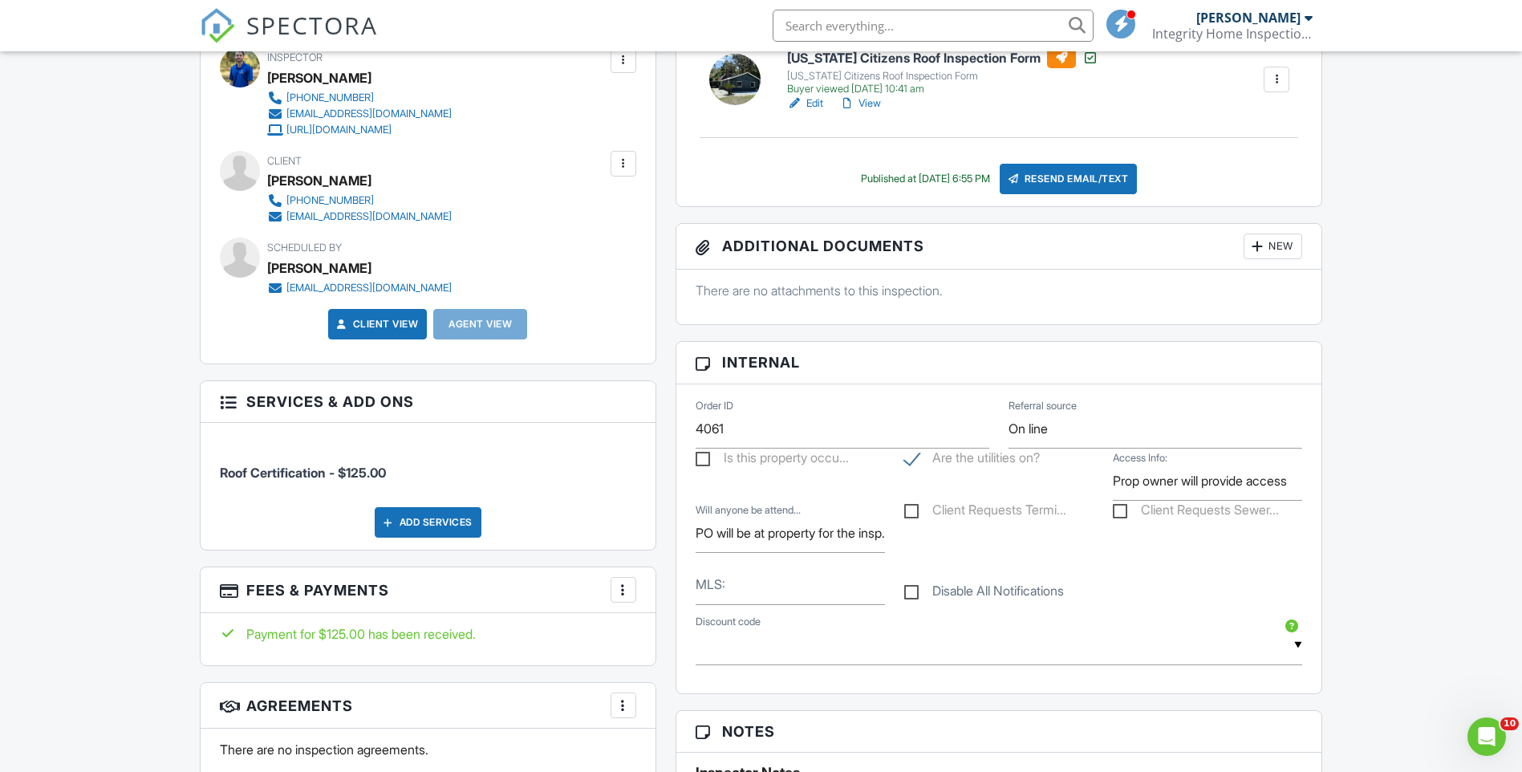
click at [428, 523] on div "Add Services" at bounding box center [428, 522] width 107 height 30
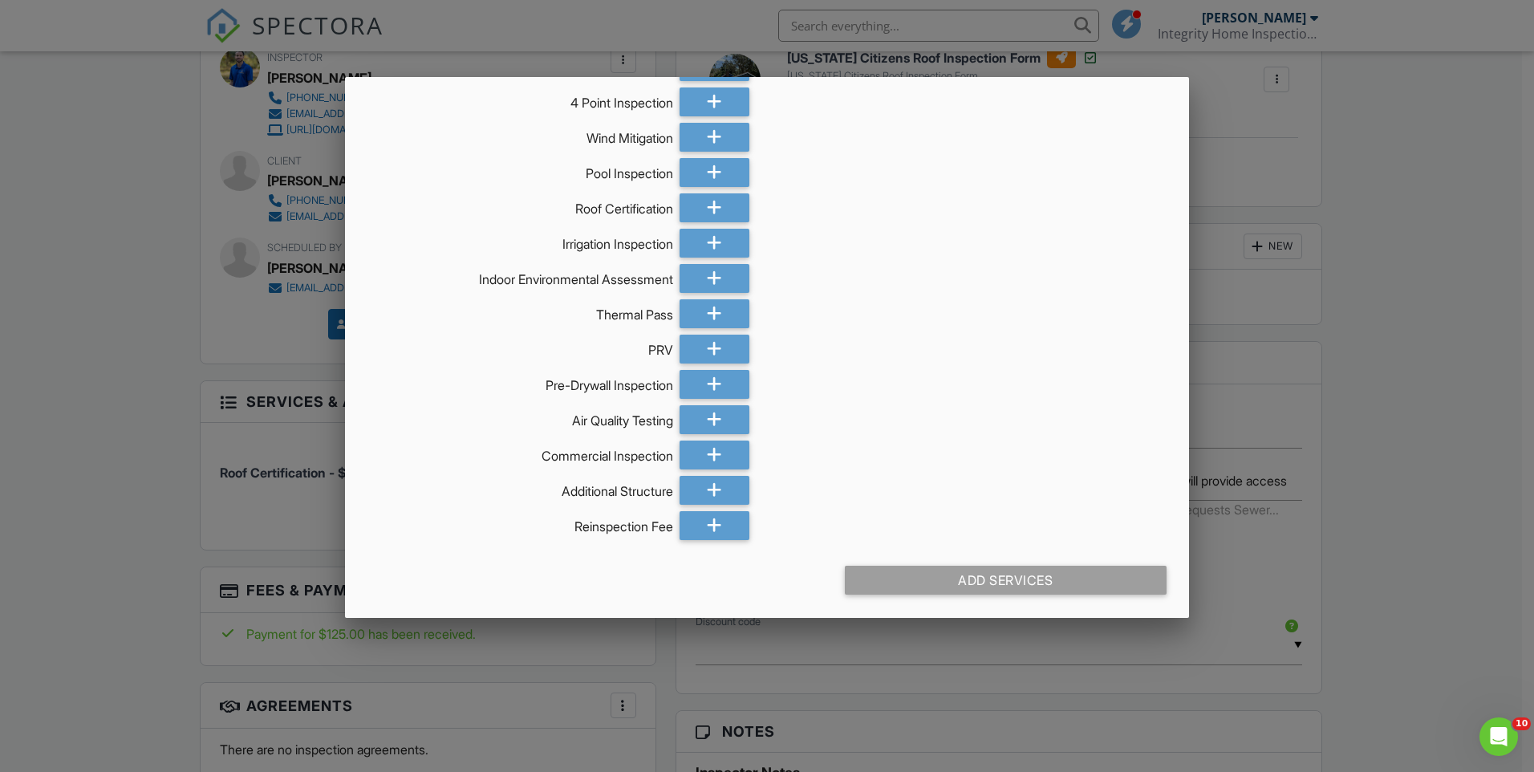
scroll to position [1051, 0]
click at [700, 527] on div at bounding box center [715, 524] width 70 height 29
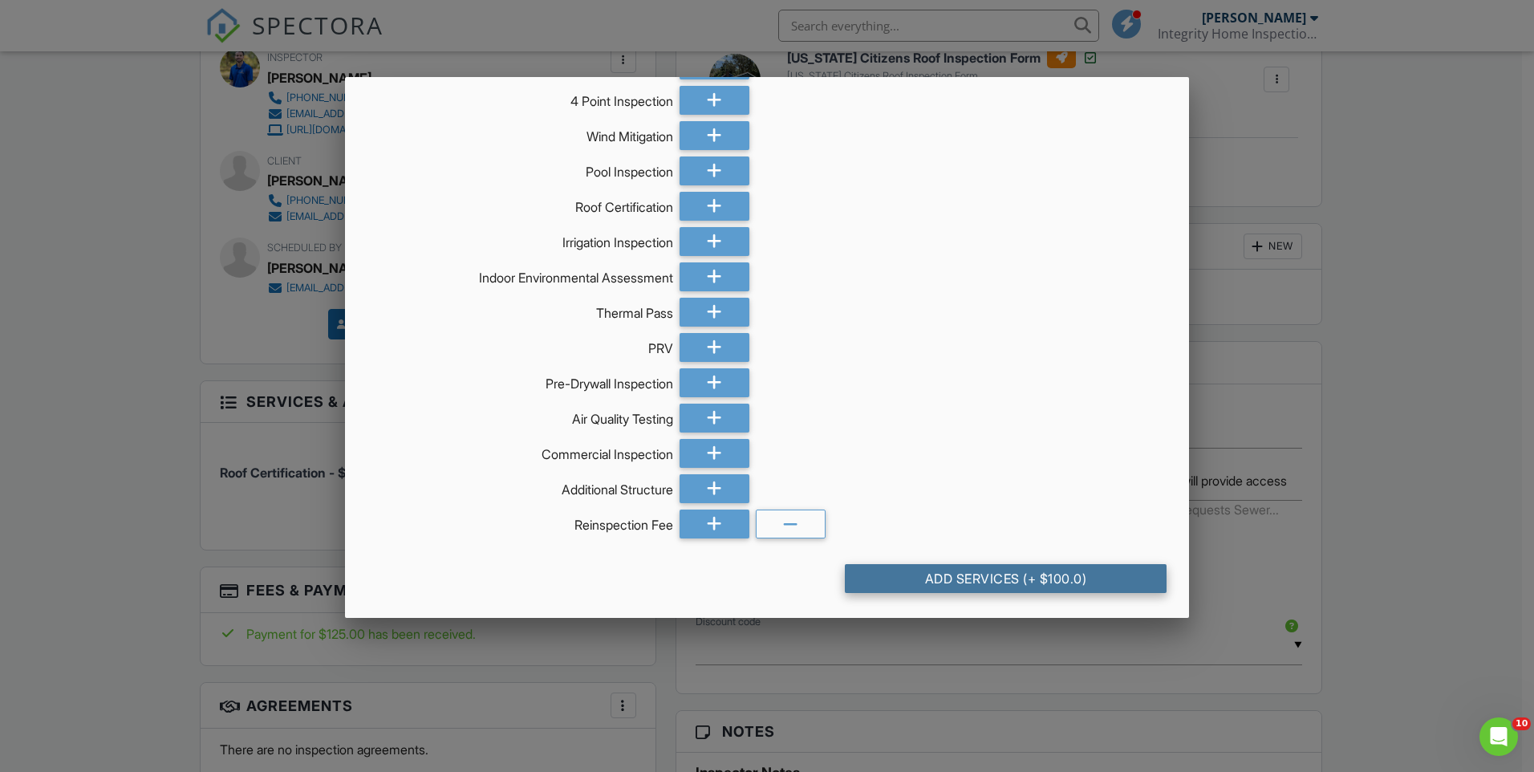
click at [981, 581] on div "Add Services (+ $100.0)" at bounding box center [1006, 578] width 322 height 29
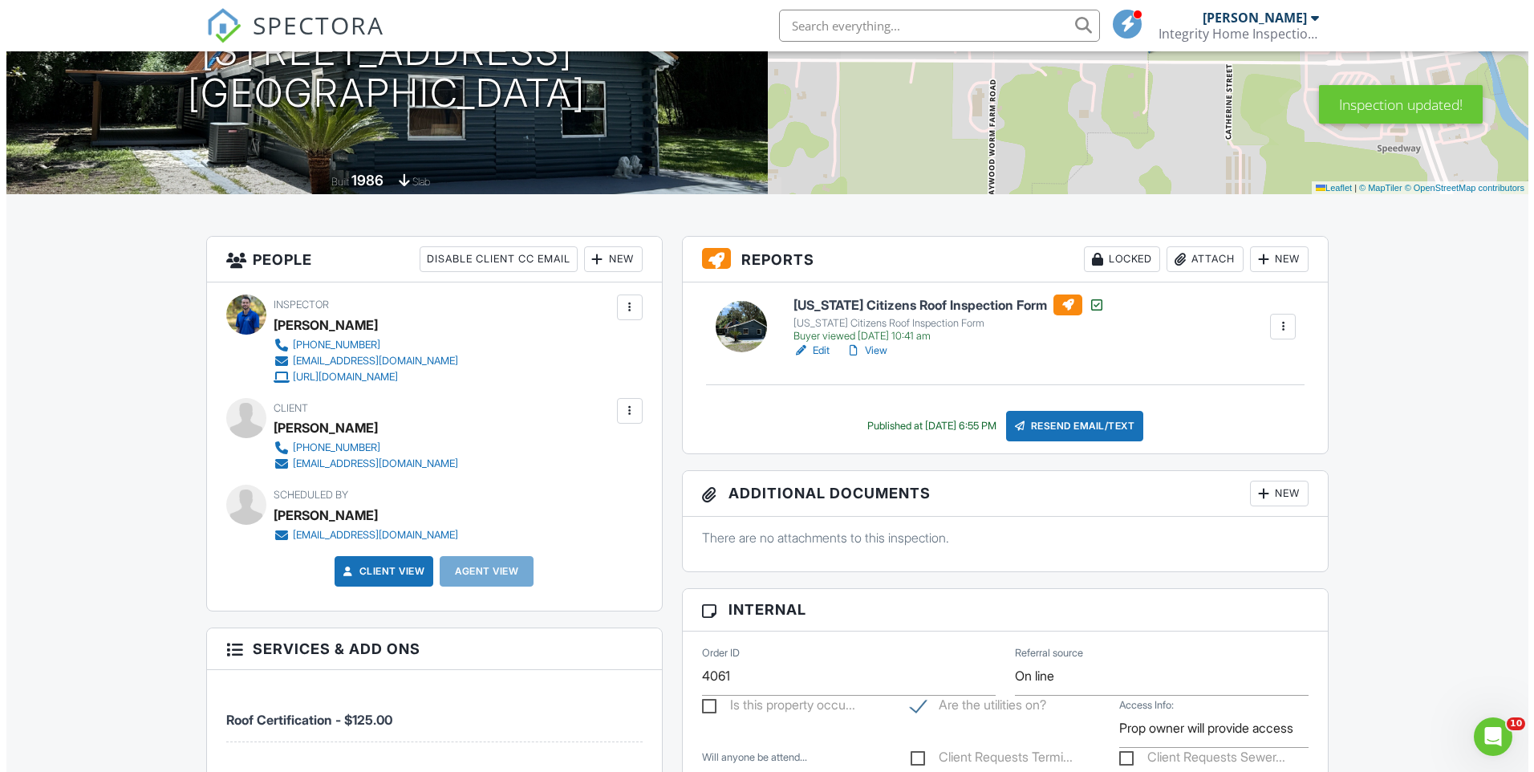
scroll to position [241, 0]
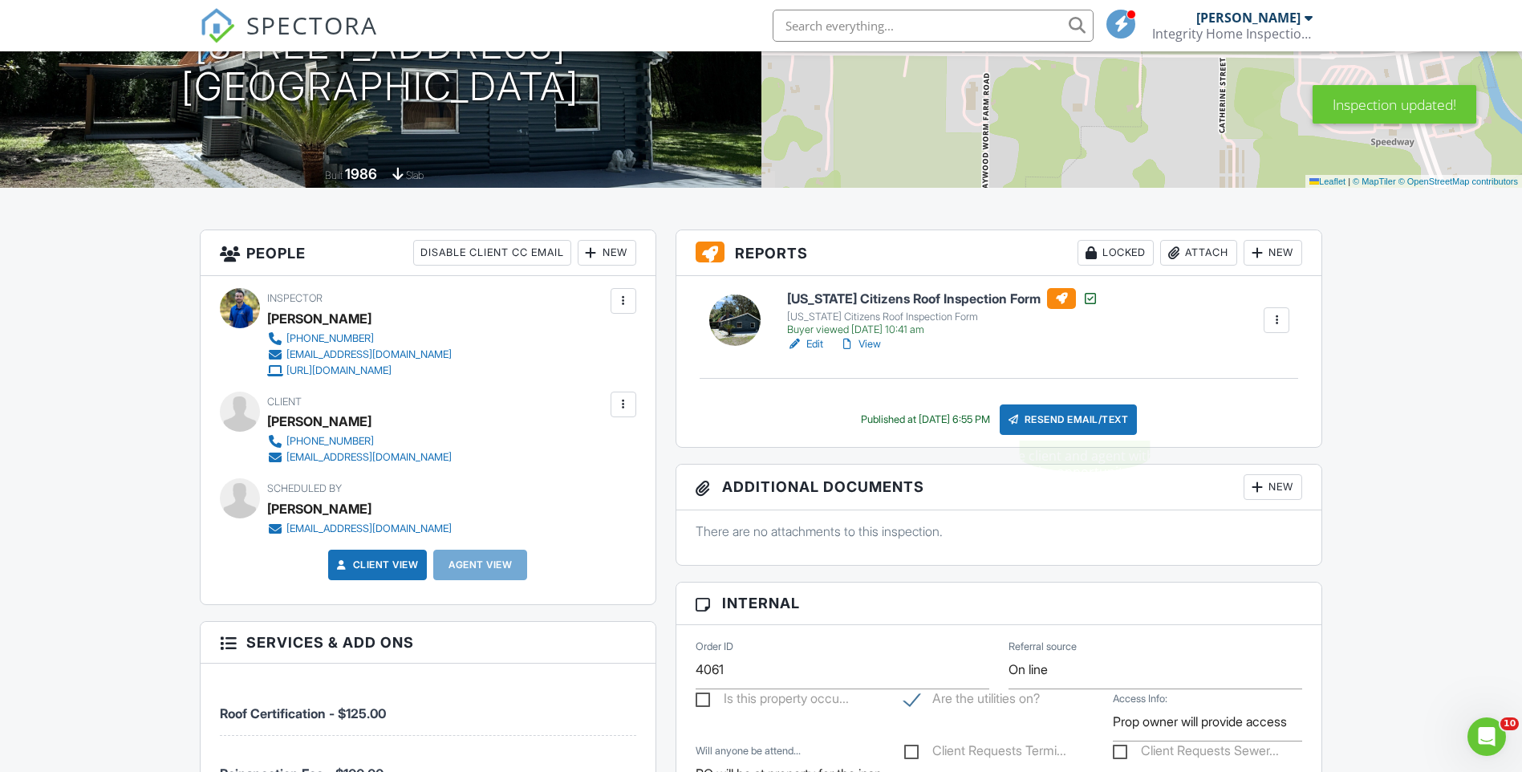
click at [1058, 420] on div "Resend Email/Text" at bounding box center [1069, 419] width 138 height 30
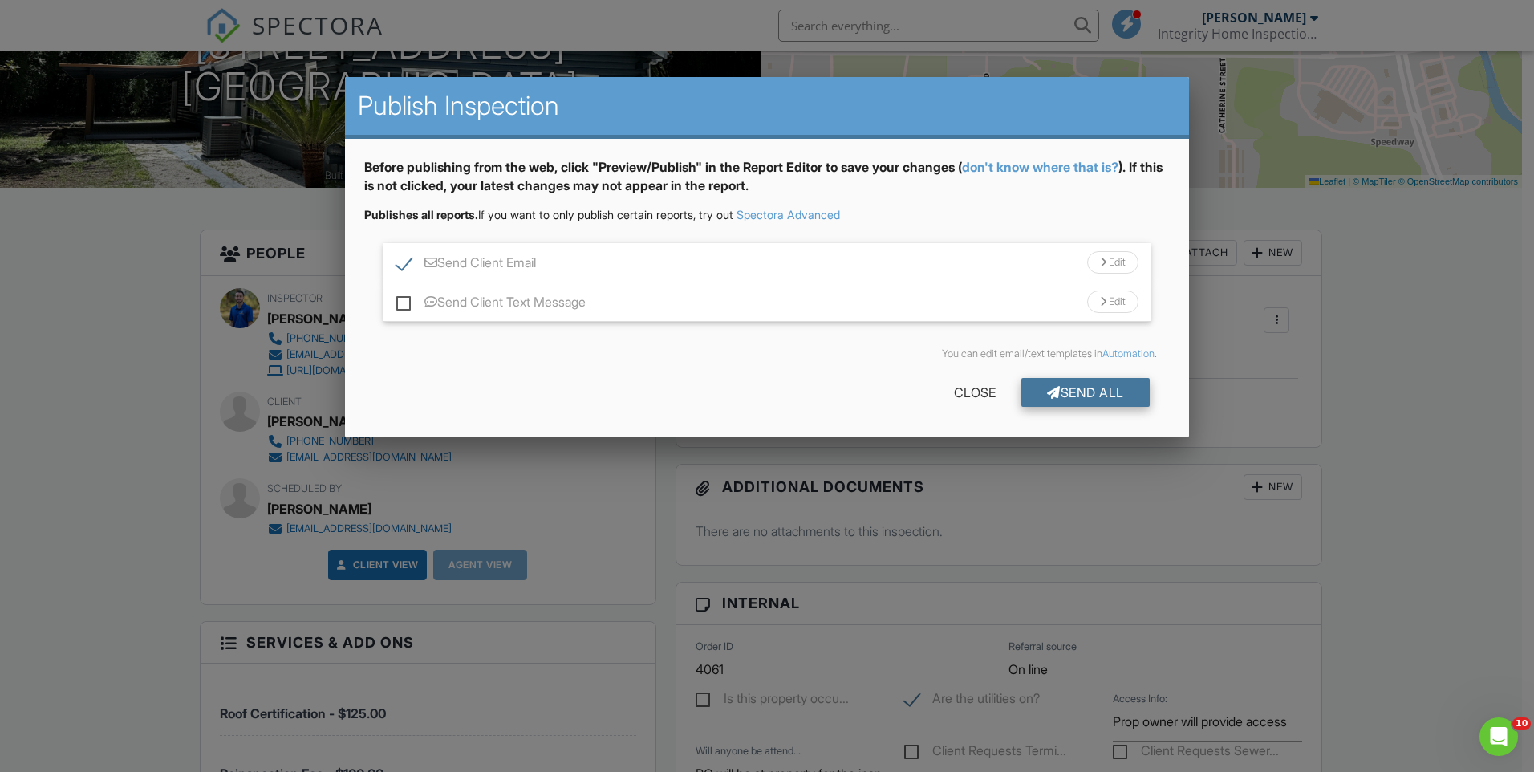
click at [1057, 394] on div "Send All" at bounding box center [1086, 392] width 128 height 29
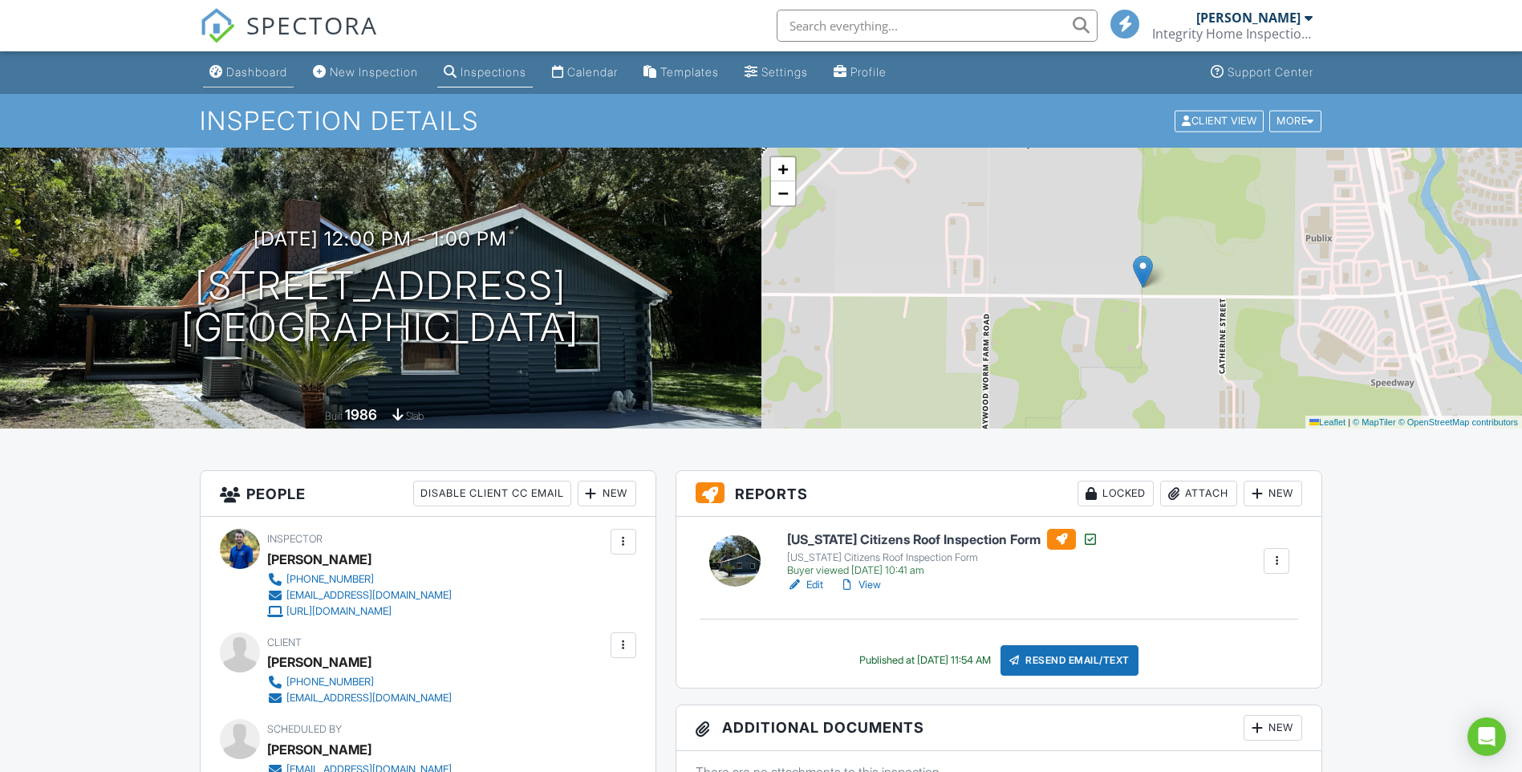
click at [250, 72] on div "Dashboard" at bounding box center [256, 72] width 61 height 14
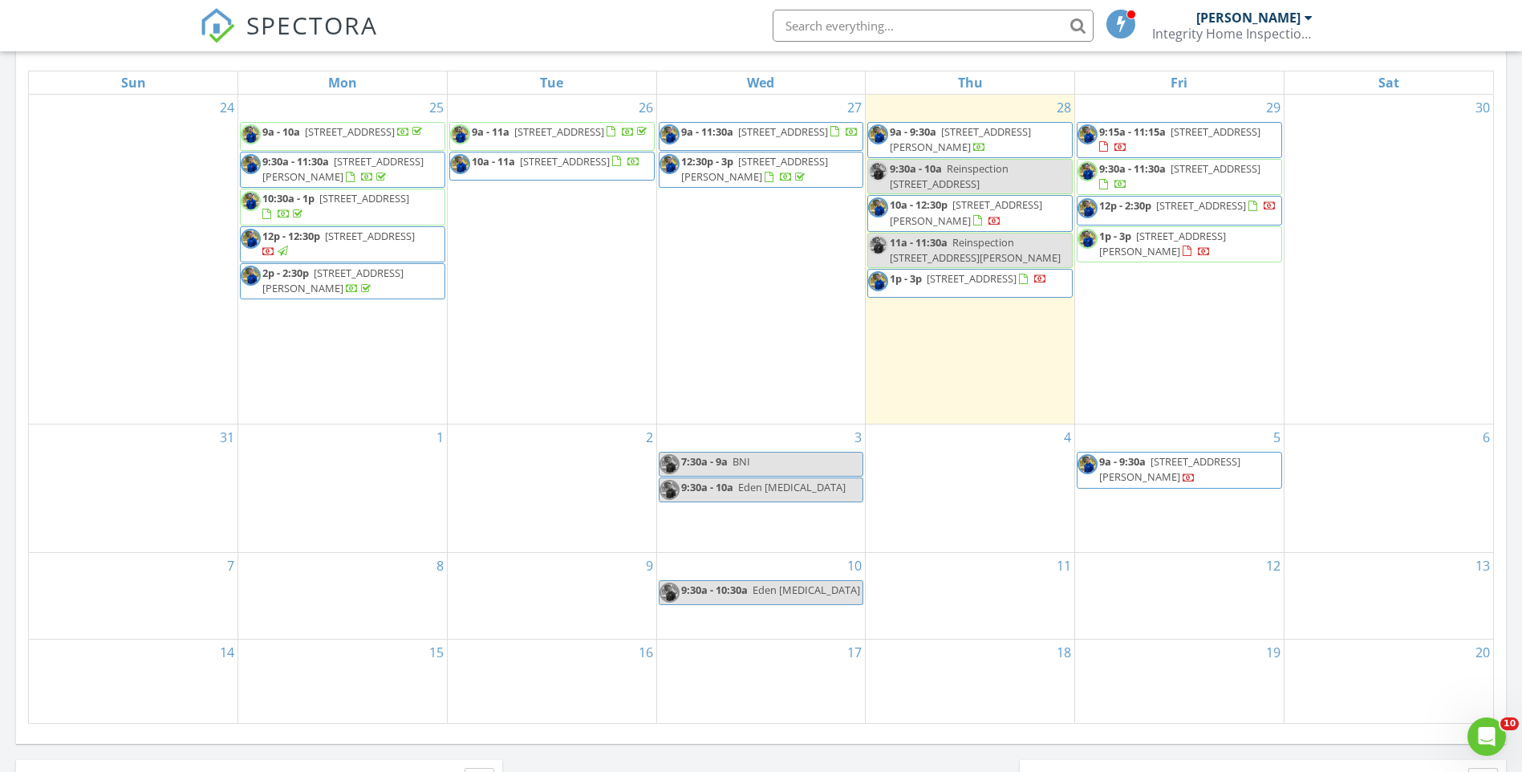
scroll to position [722, 0]
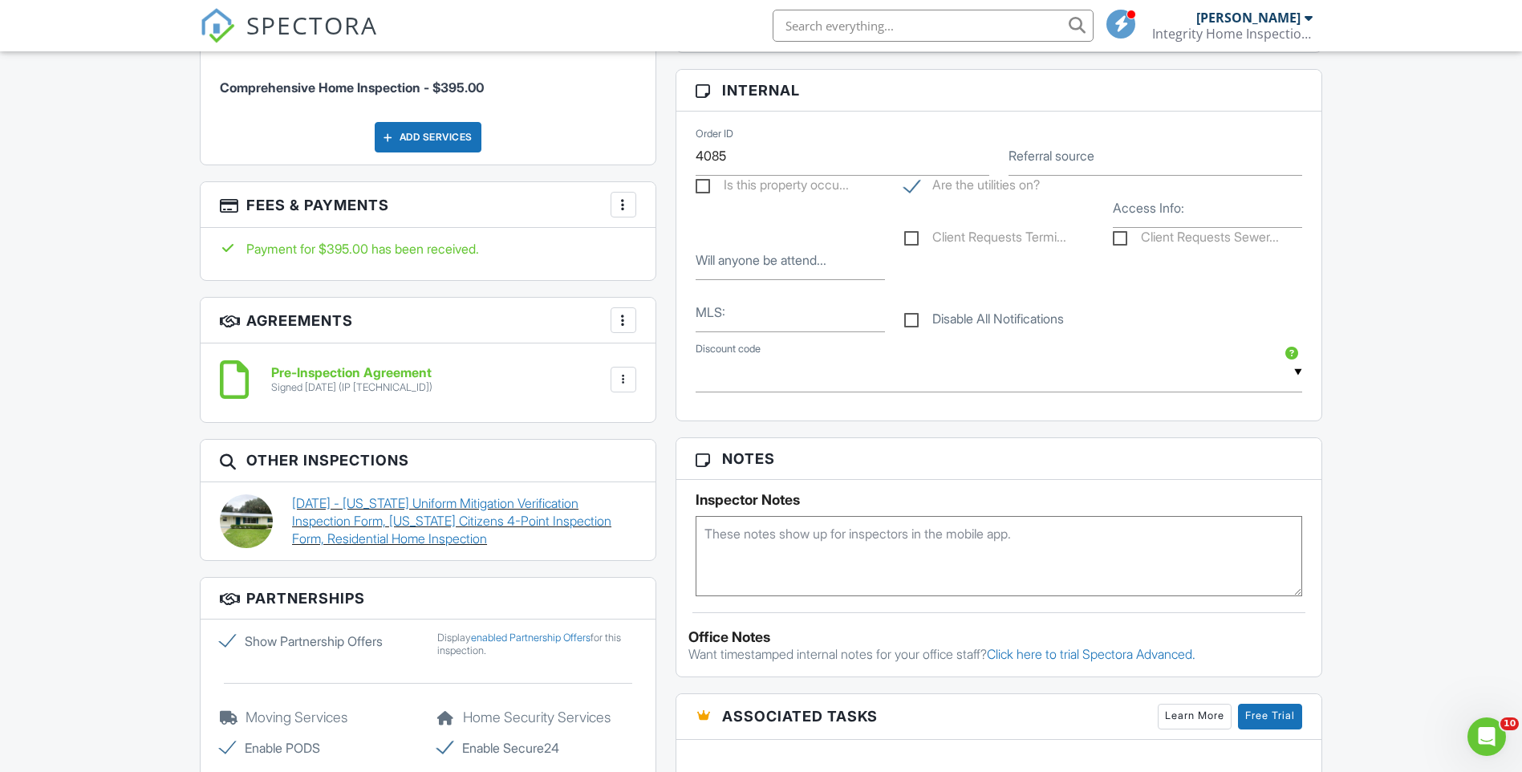
click at [472, 521] on link "09/16/2021 - Florida Uniform Mitigation Verification Inspection Form, Florida C…" at bounding box center [464, 521] width 344 height 54
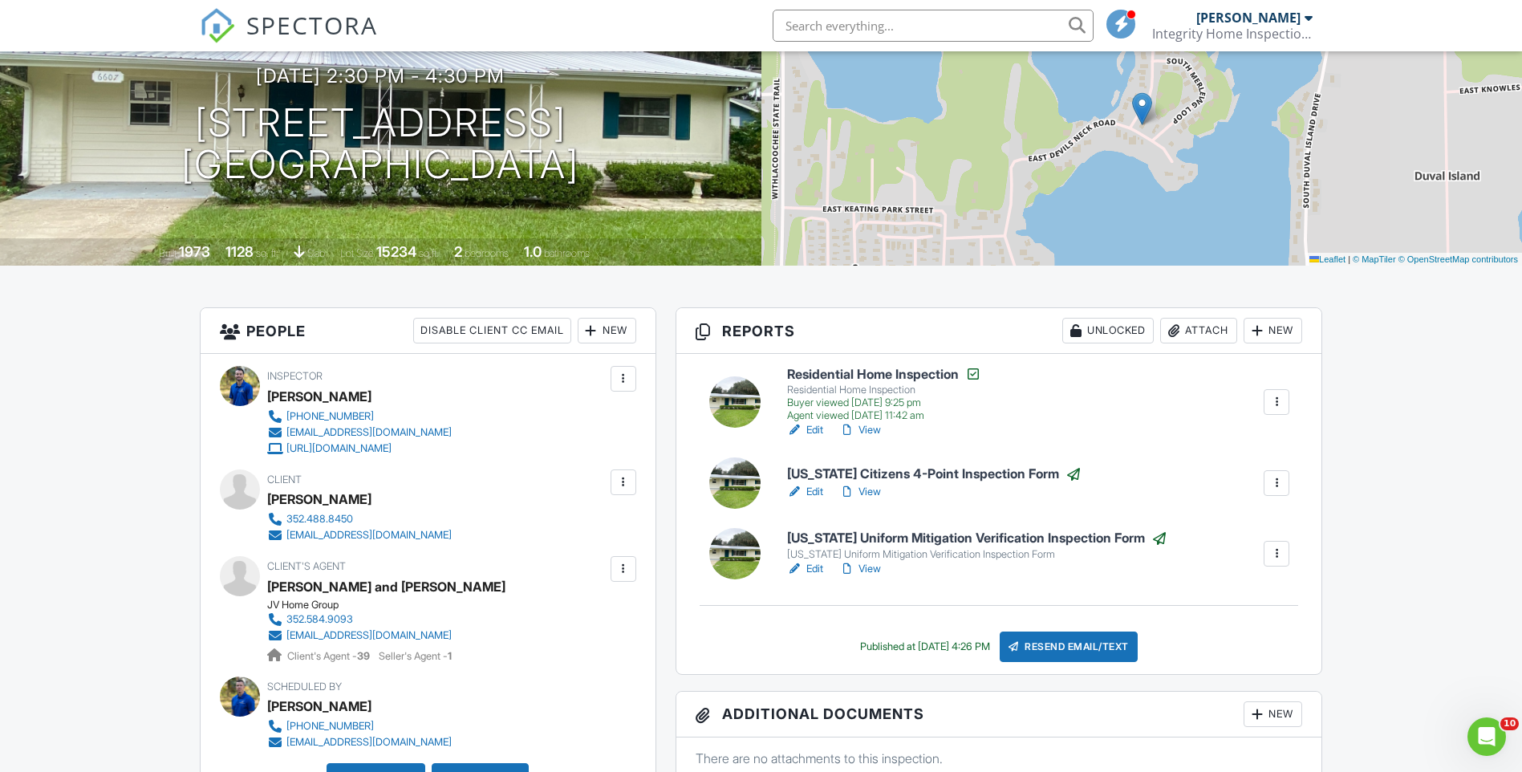
scroll to position [160, 0]
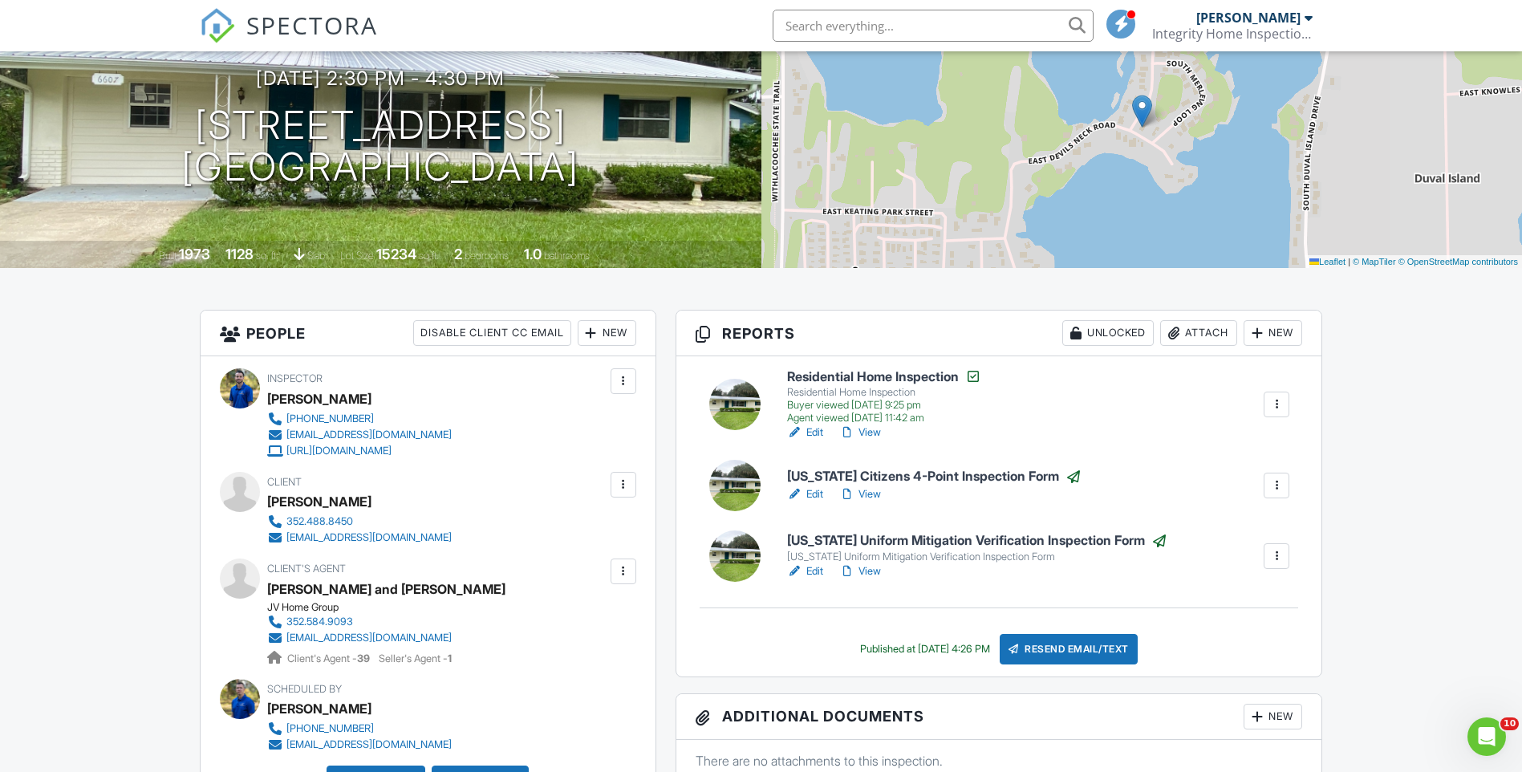
click at [861, 474] on h6 "Florida Citizens 4-Point Inspection Form" at bounding box center [934, 477] width 295 height 16
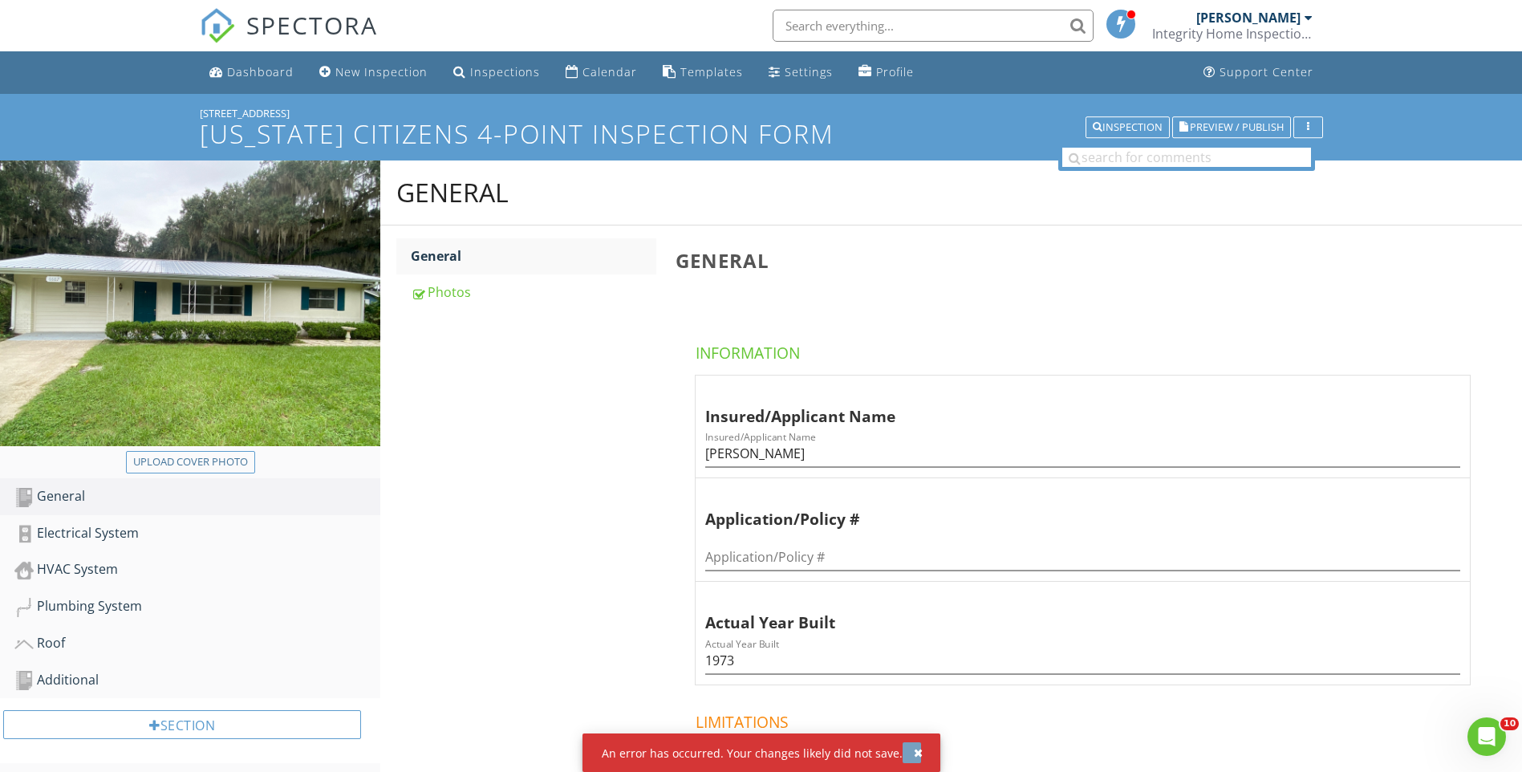
click at [914, 752] on div "button" at bounding box center [918, 752] width 9 height 11
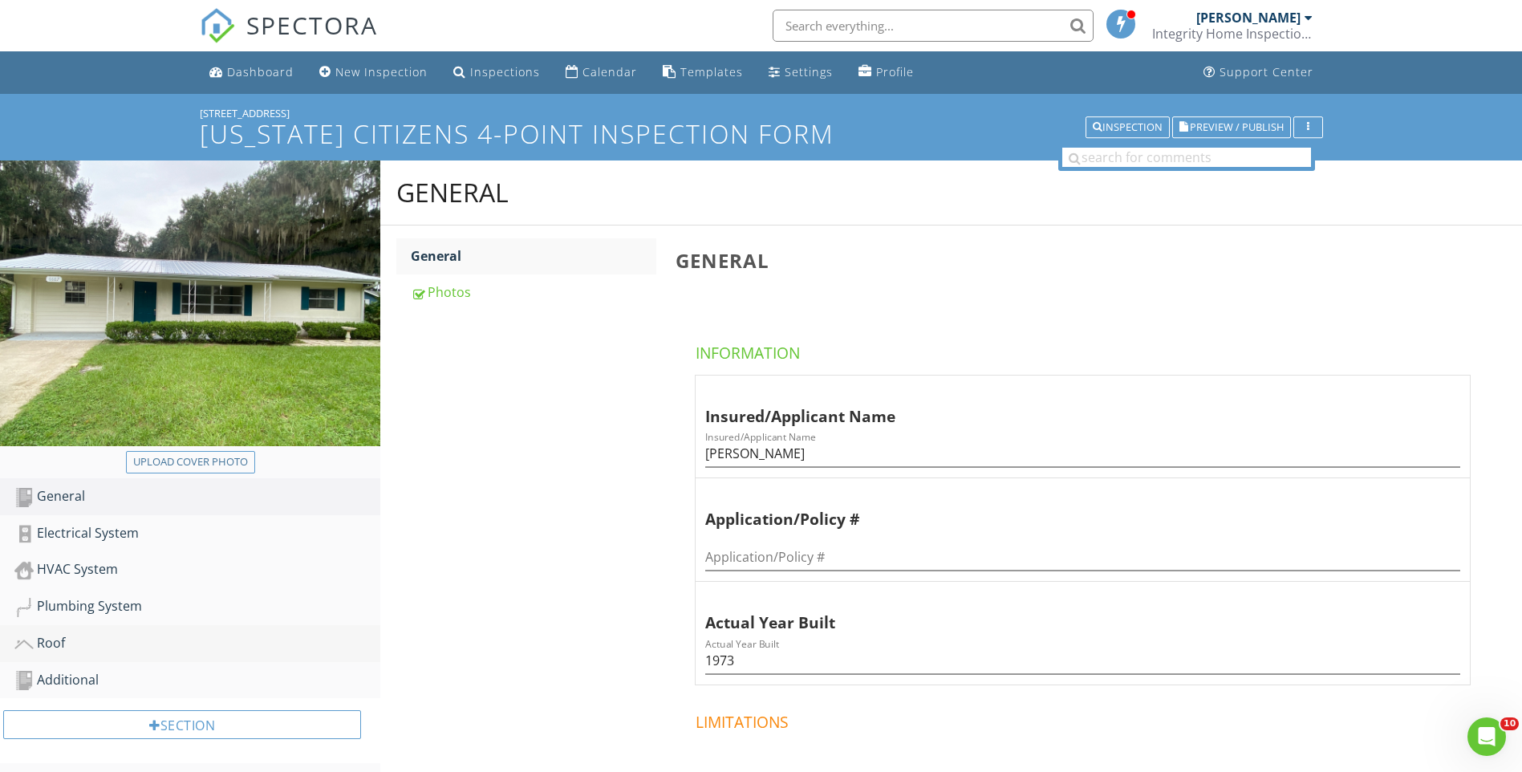
click at [59, 634] on div "Roof" at bounding box center [197, 643] width 366 height 21
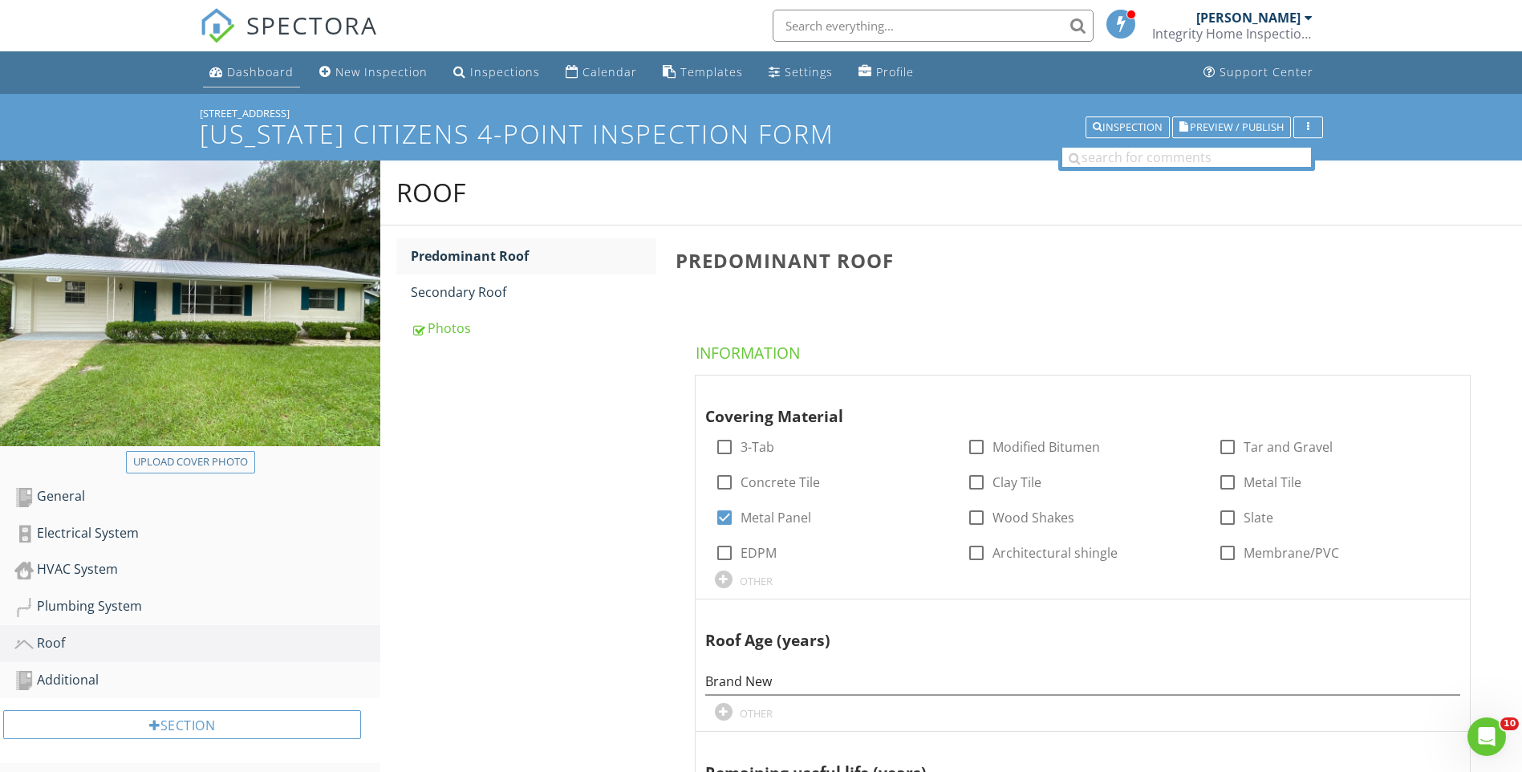
click at [261, 73] on div "Dashboard" at bounding box center [260, 71] width 67 height 15
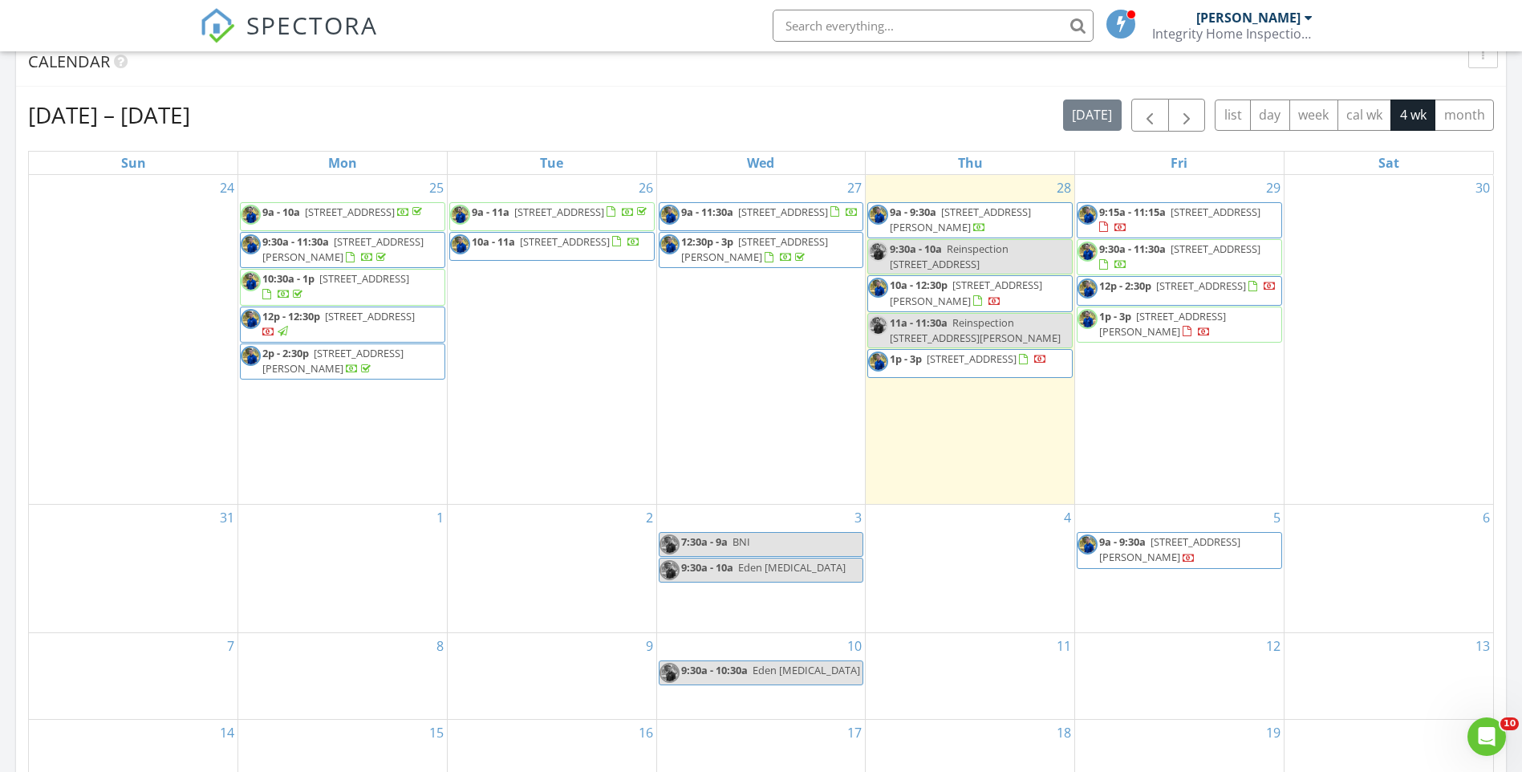
scroll to position [562, 0]
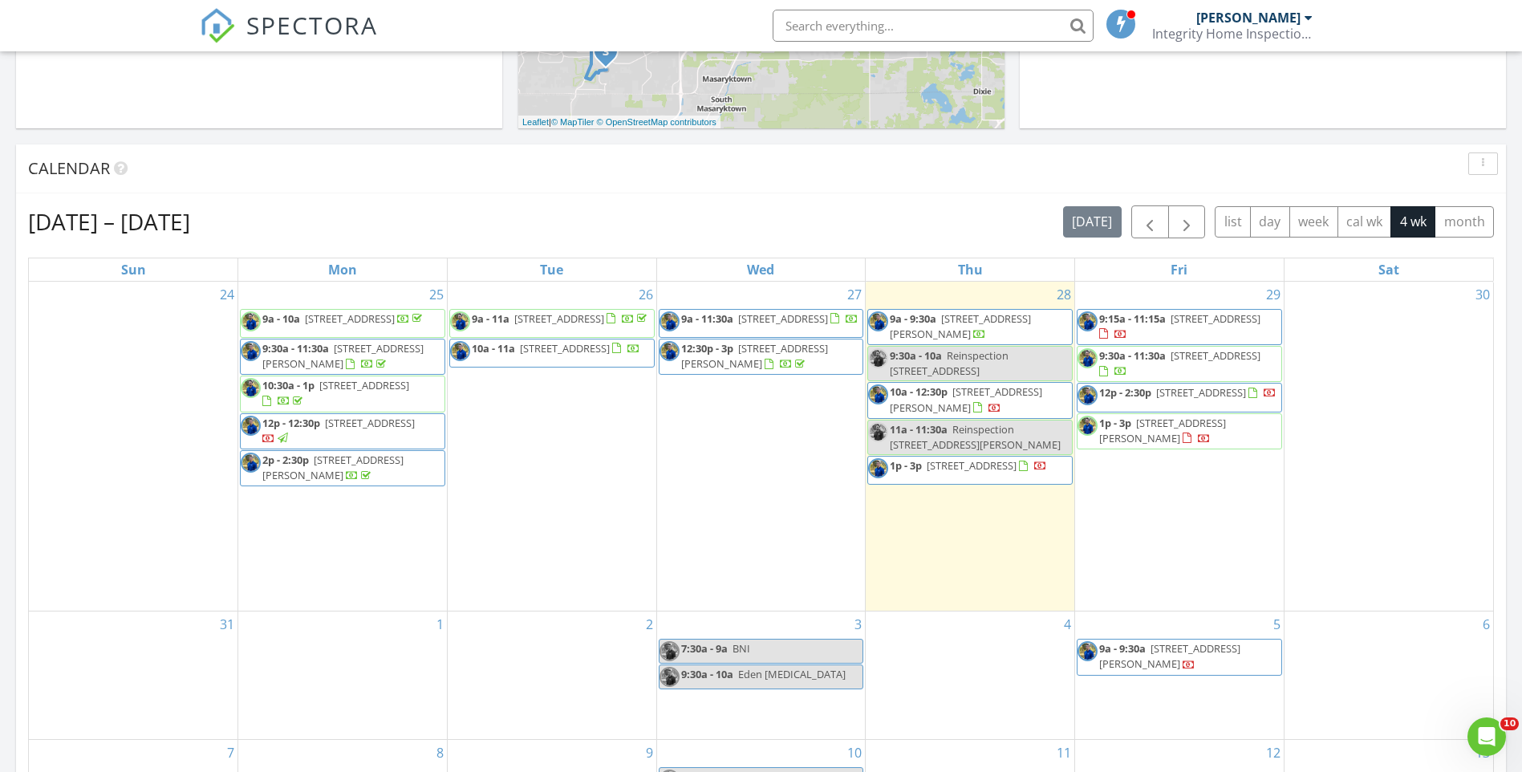
click at [1171, 363] on span "6607 S Merleing Loop, Floral City 34436" at bounding box center [1216, 355] width 90 height 14
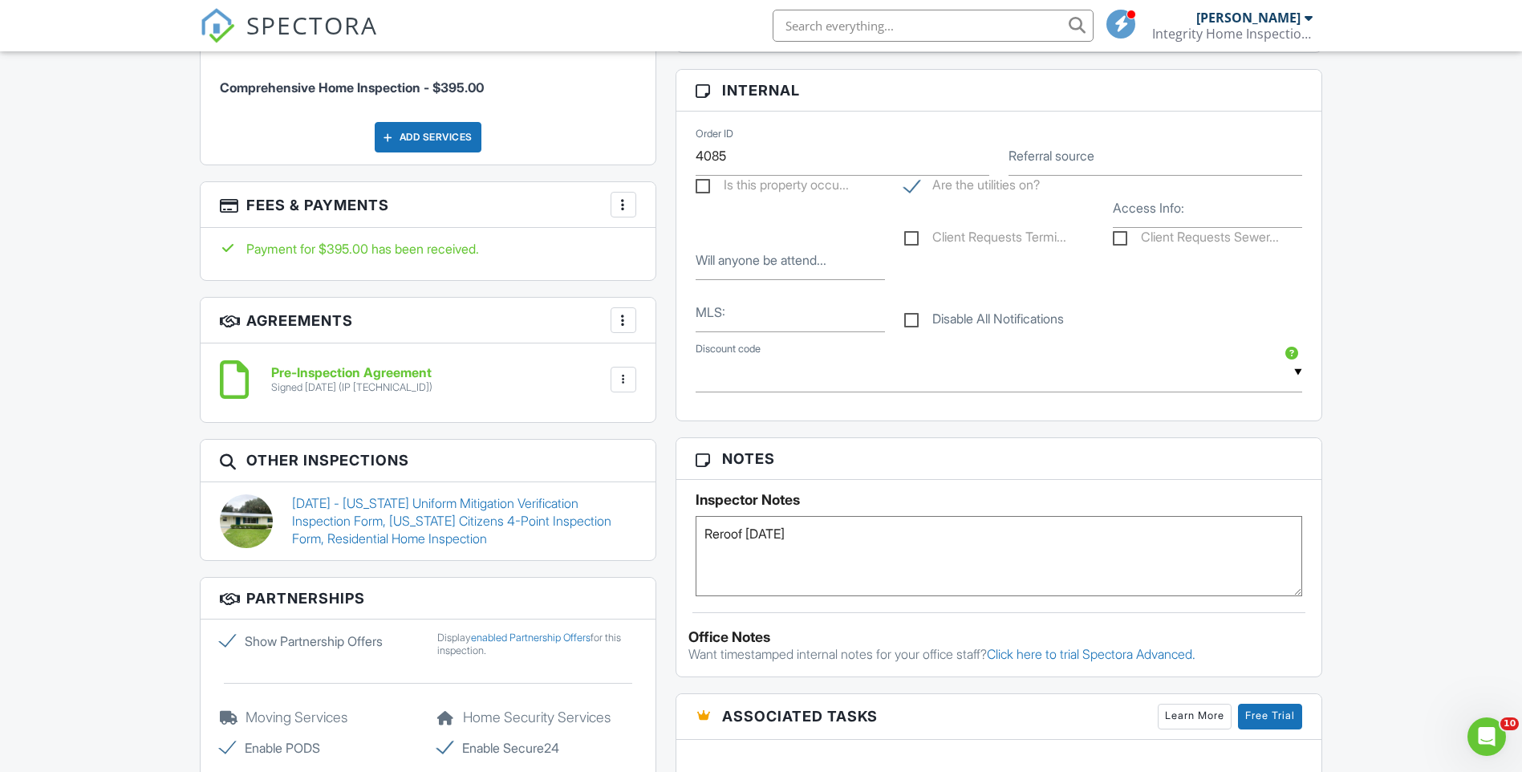
type textarea "Reroof 08/02/2021"
click at [1290, 460] on h3 "Notes" at bounding box center [999, 459] width 646 height 42
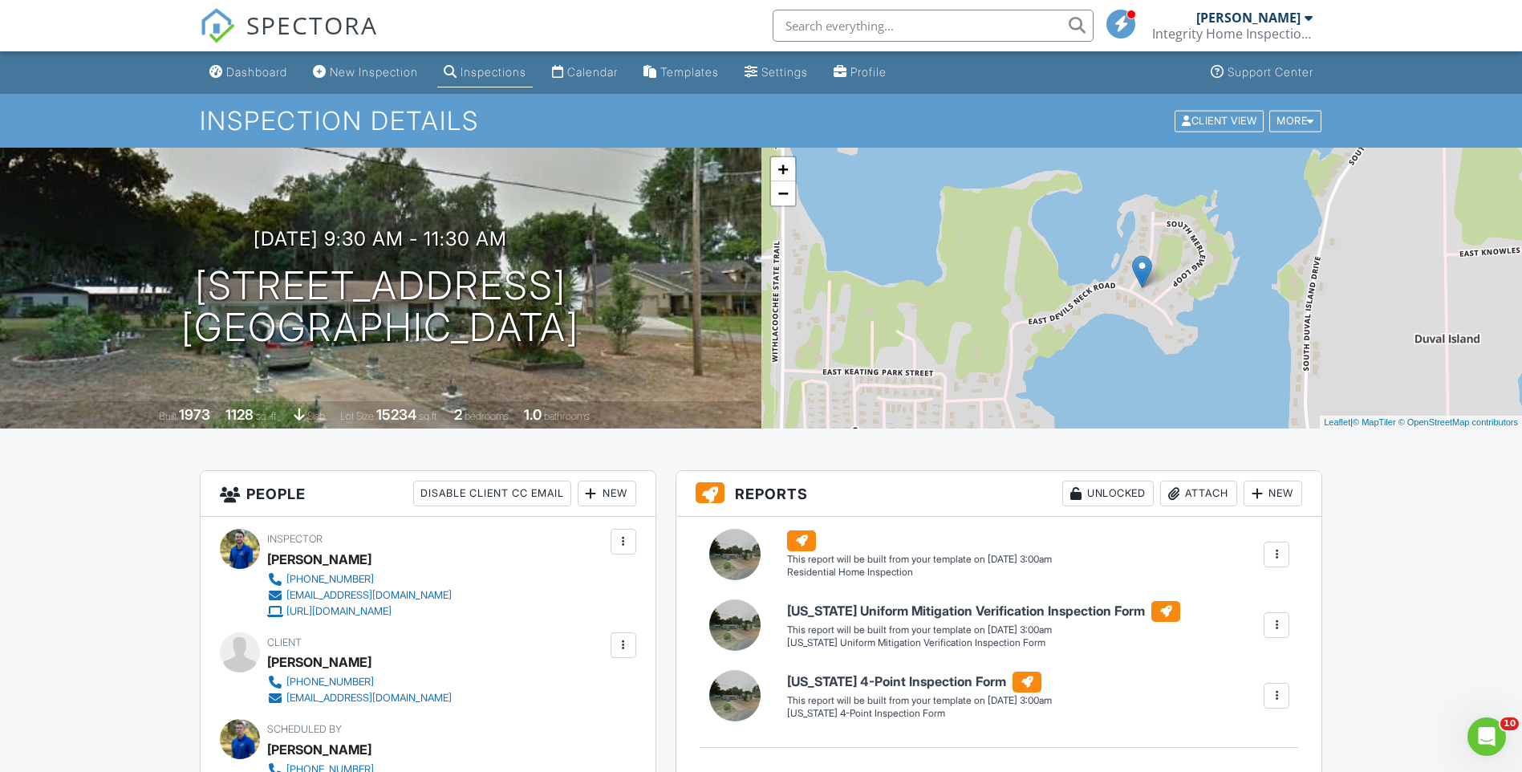
click at [245, 69] on div "Dashboard" at bounding box center [256, 72] width 61 height 14
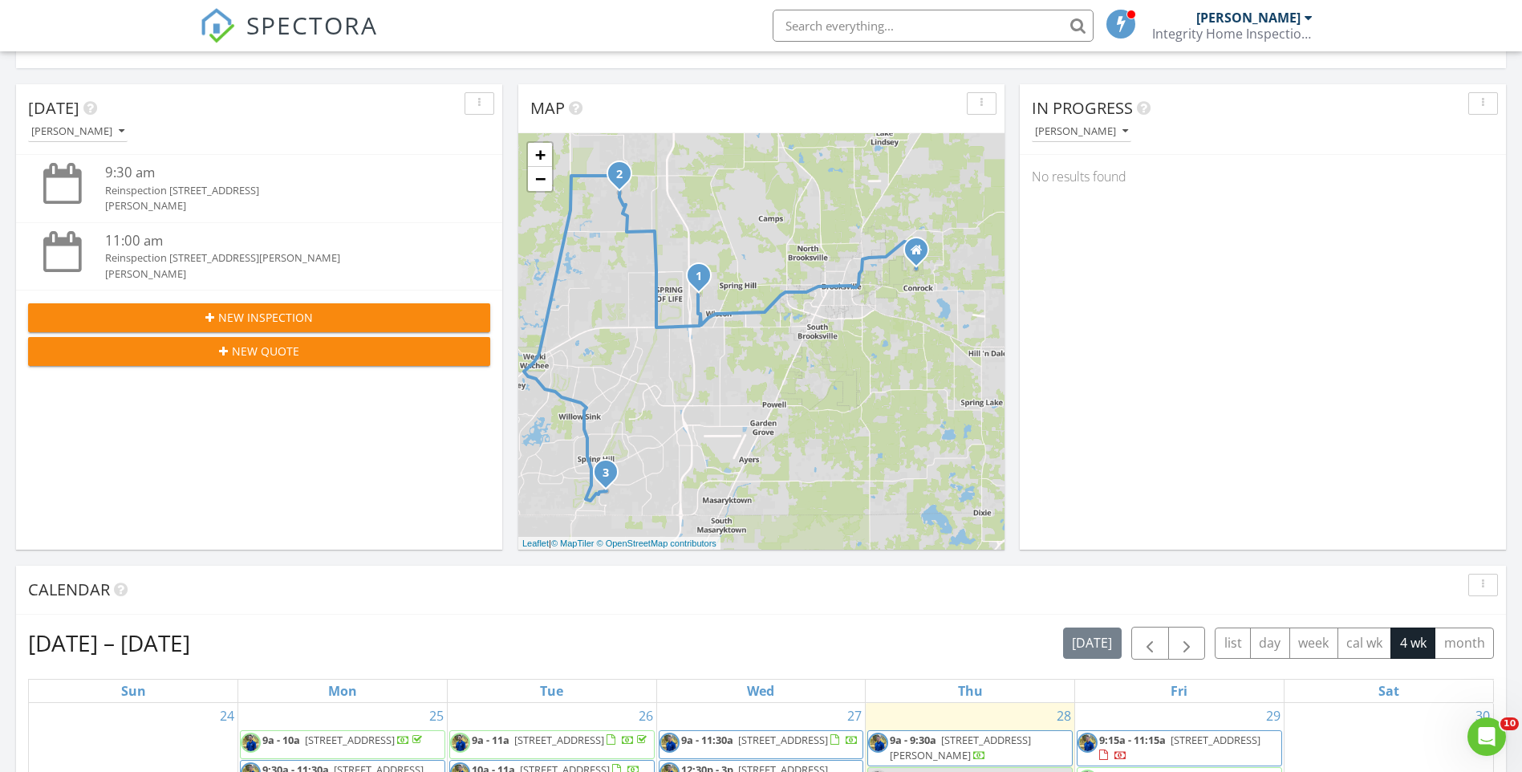
scroll to position [401, 0]
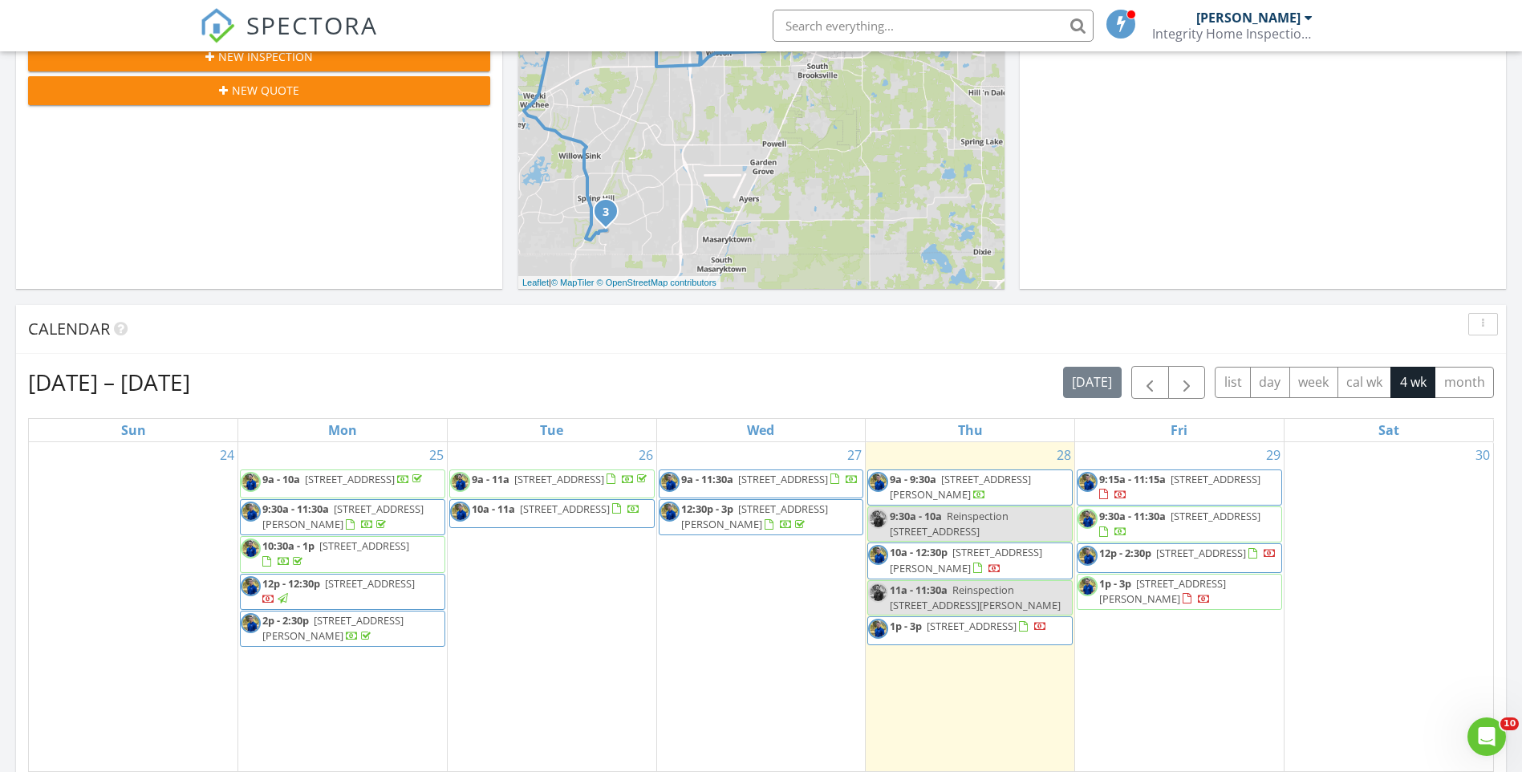
click at [1130, 591] on span "1p - 3p" at bounding box center [1115, 583] width 32 height 14
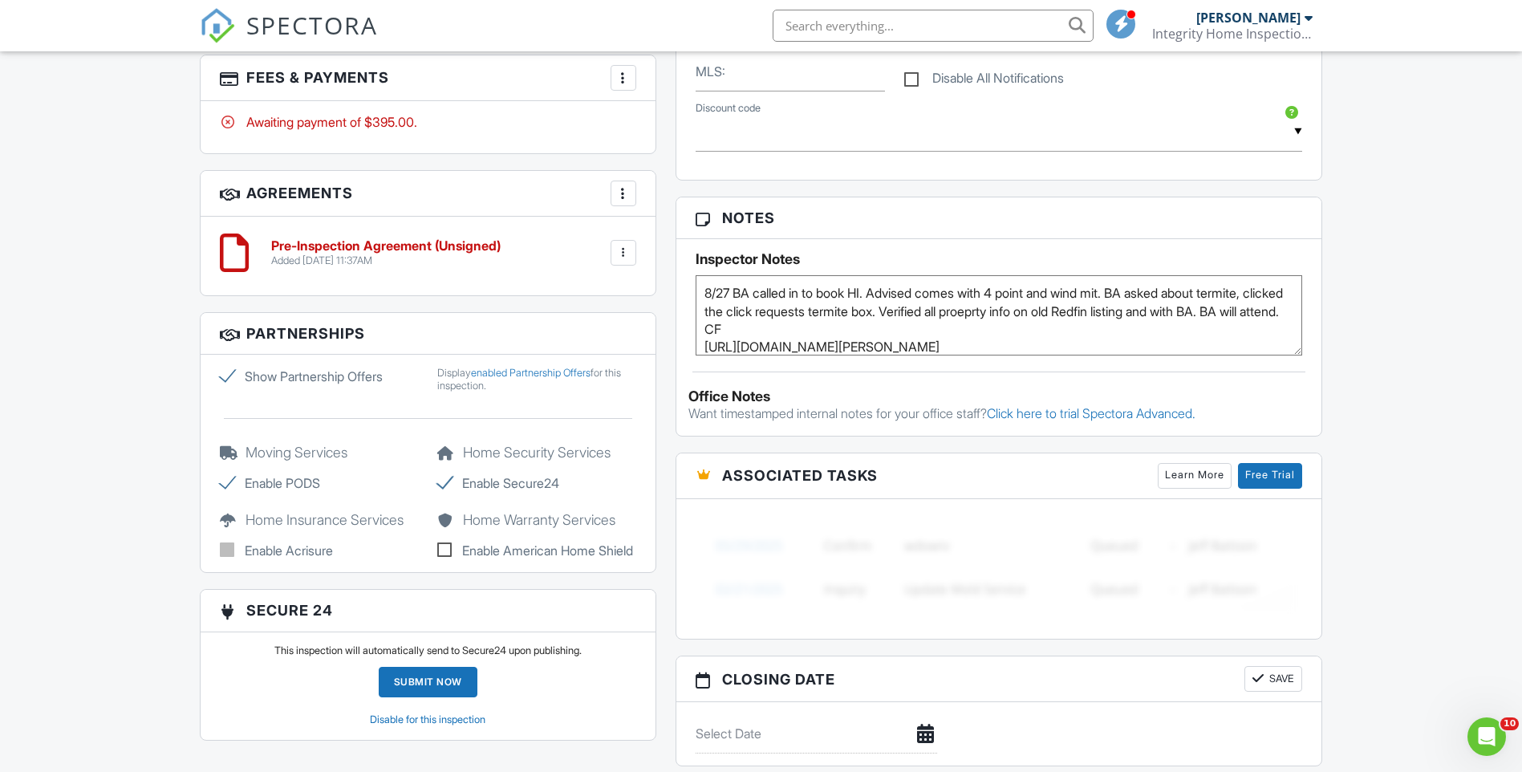
click at [702, 285] on textarea "8/27 BA called in to book HI. Advised comes with 4 point and wind mit. BA asked…" at bounding box center [999, 315] width 607 height 80
click at [713, 285] on textarea "8/27 BA called in to book HI. Advised comes with 4 point and wind mit. BA asked…" at bounding box center [999, 315] width 607 height 80
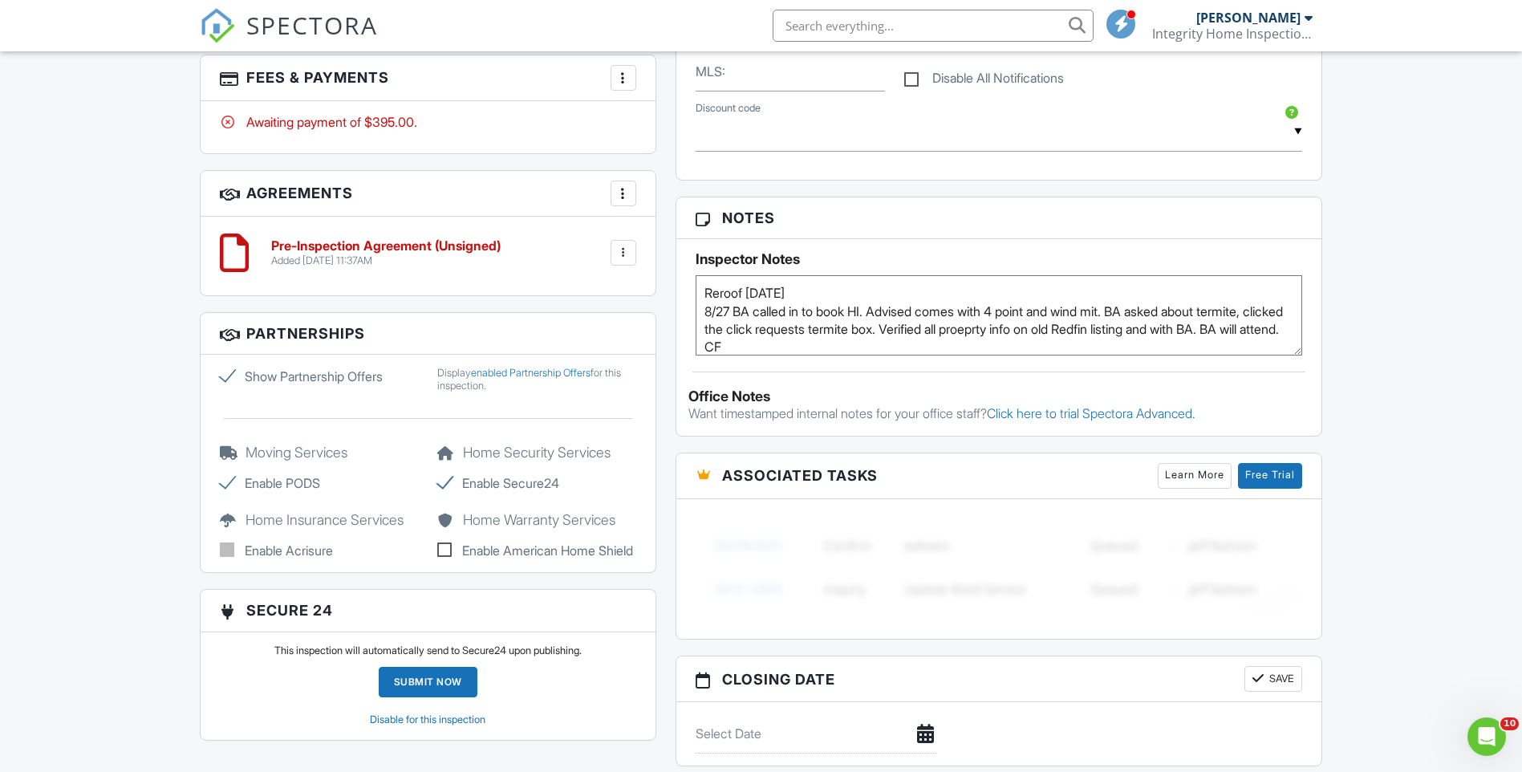
type textarea "Reroof 04/27/2017 8/27 BA called in to book HI. Advised comes with 4 point and …"
click at [1290, 217] on h3 "Notes" at bounding box center [999, 218] width 646 height 42
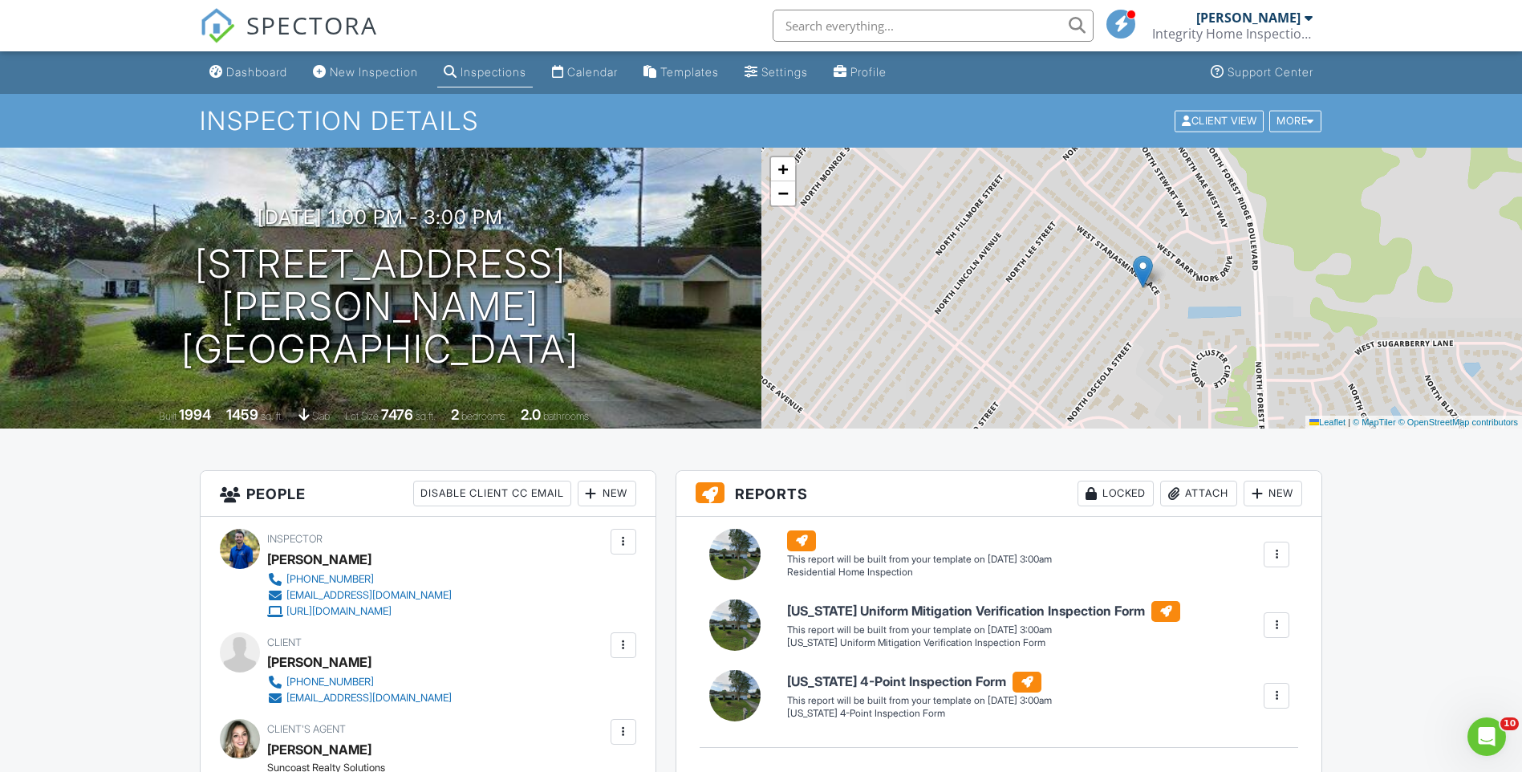
click at [249, 67] on div "Dashboard" at bounding box center [256, 72] width 61 height 14
